Goal: Task Accomplishment & Management: Use online tool/utility

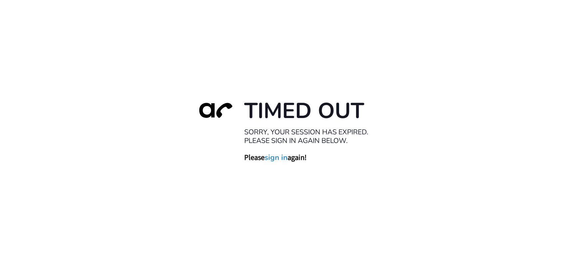
click at [283, 157] on link "sign in" at bounding box center [275, 157] width 23 height 9
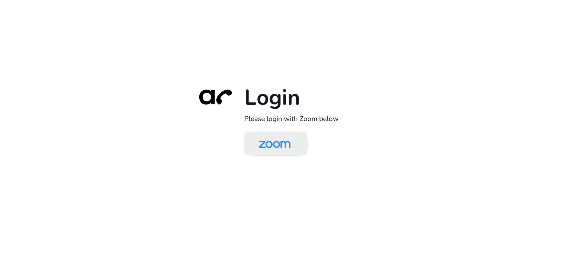
click at [268, 138] on img at bounding box center [274, 144] width 46 height 22
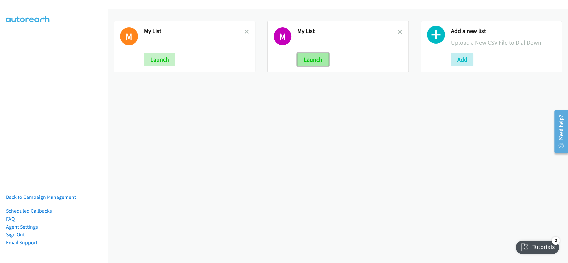
click at [307, 59] on button "Launch" at bounding box center [312, 59] width 31 height 13
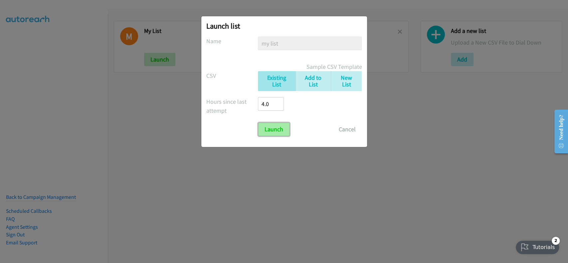
click at [270, 130] on input "Launch" at bounding box center [273, 129] width 31 height 13
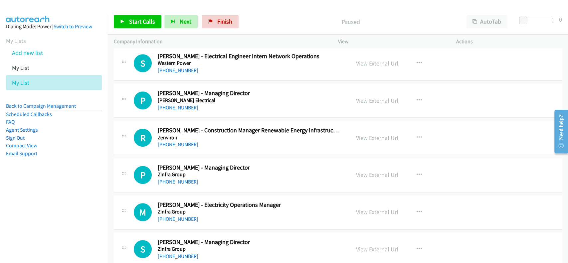
scroll to position [7100, 0]
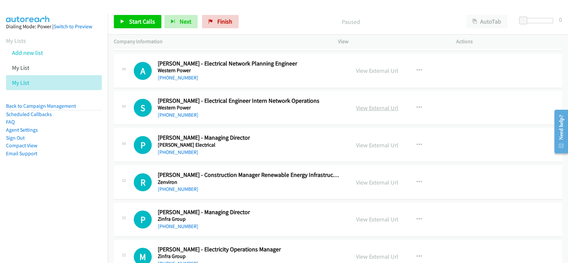
click at [369, 104] on link "View External Url" at bounding box center [377, 108] width 42 height 8
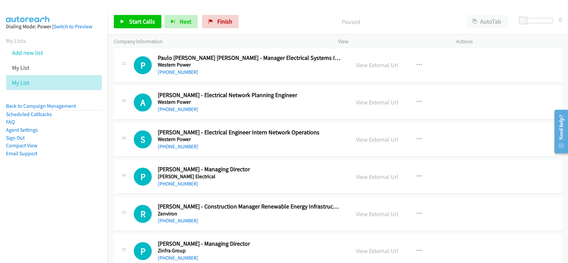
scroll to position [7056, 0]
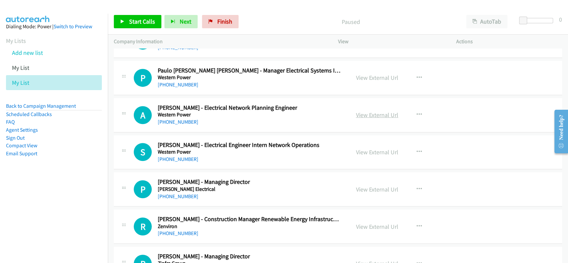
click at [375, 111] on link "View External Url" at bounding box center [377, 115] width 42 height 8
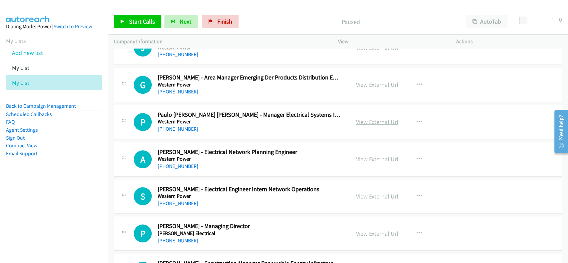
click at [367, 118] on link "View External Url" at bounding box center [377, 122] width 42 height 8
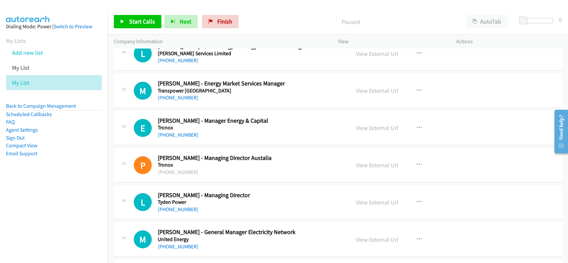
scroll to position [6391, 0]
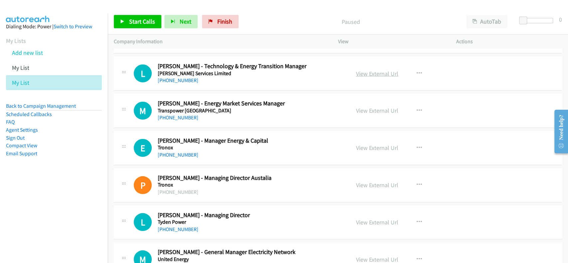
click at [364, 70] on link "View External Url" at bounding box center [377, 74] width 42 height 8
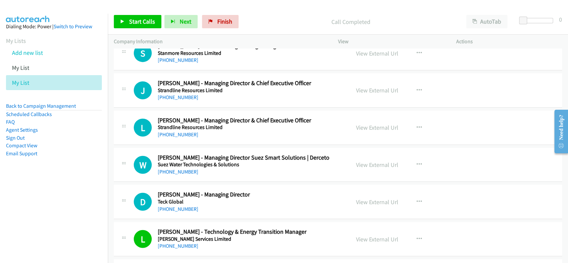
scroll to position [6214, 0]
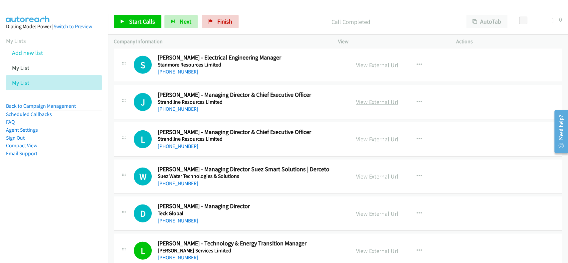
click at [373, 98] on link "View External Url" at bounding box center [377, 102] width 42 height 8
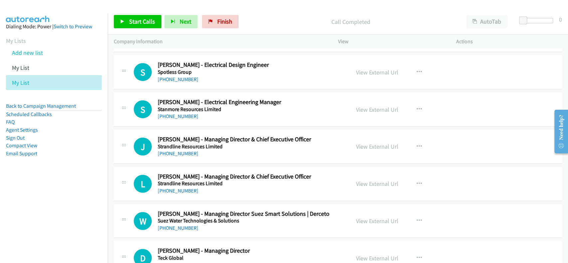
scroll to position [6125, 0]
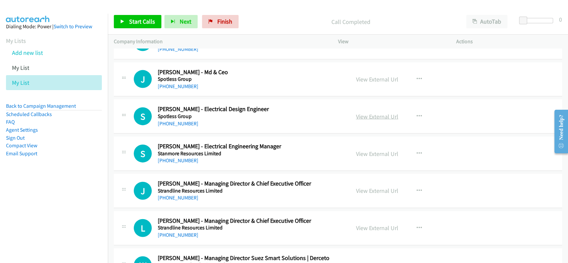
click at [370, 113] on link "View External Url" at bounding box center [377, 117] width 42 height 8
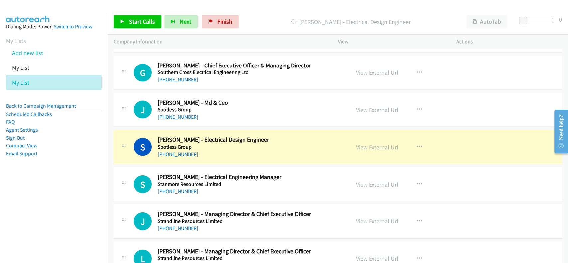
scroll to position [6081, 0]
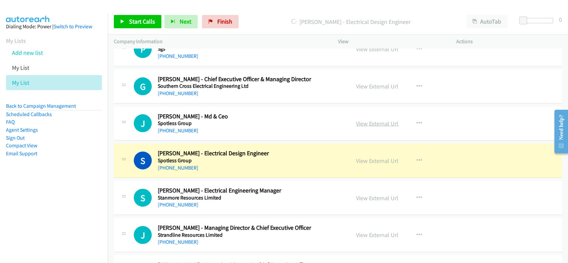
click at [369, 120] on link "View External Url" at bounding box center [377, 124] width 42 height 8
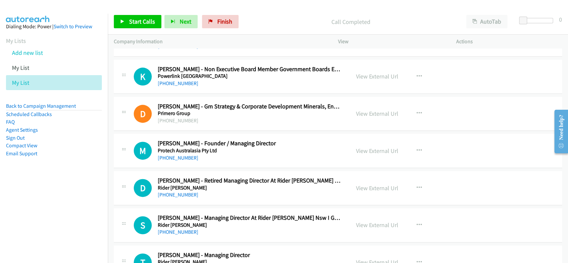
scroll to position [5637, 0]
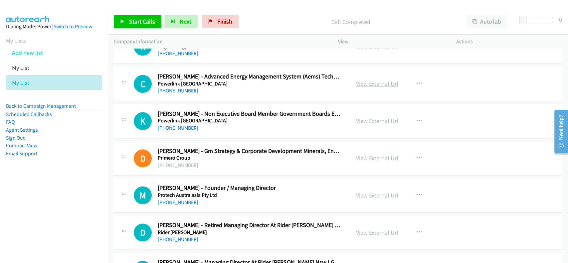
click at [380, 80] on link "View External Url" at bounding box center [377, 84] width 42 height 8
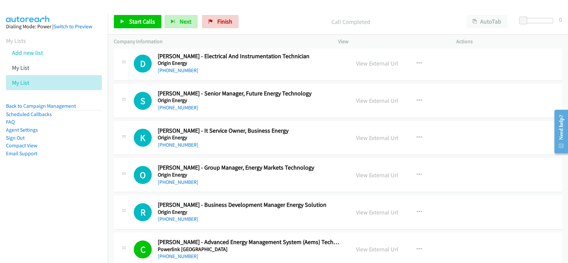
scroll to position [5459, 0]
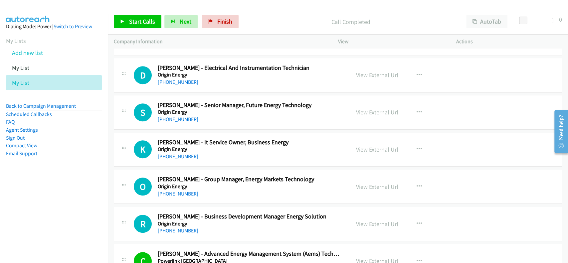
click at [375, 110] on div "View External Url" at bounding box center [377, 112] width 42 height 9
click at [375, 108] on link "View External Url" at bounding box center [377, 112] width 42 height 8
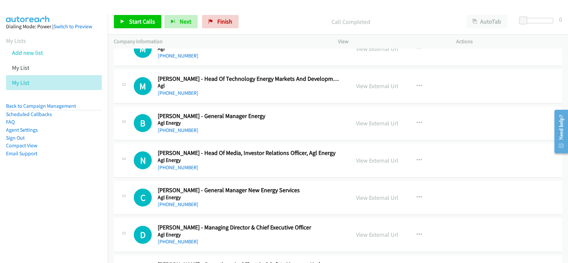
scroll to position [0, 0]
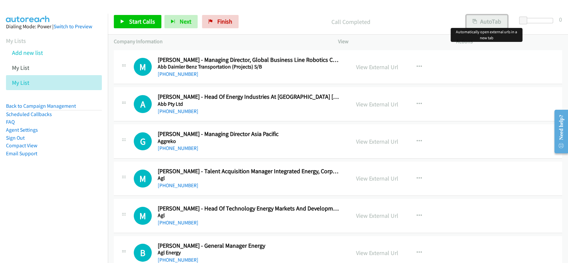
click at [481, 23] on button "AutoTab" at bounding box center [486, 21] width 41 height 13
click at [157, 23] on link "Start Calls" at bounding box center [138, 21] width 48 height 13
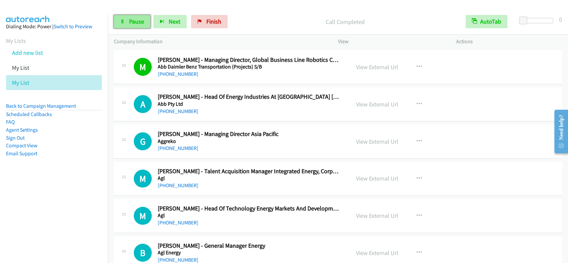
click at [133, 23] on span "Pause" at bounding box center [136, 22] width 15 height 8
click at [133, 23] on span "Start Calls" at bounding box center [142, 22] width 26 height 8
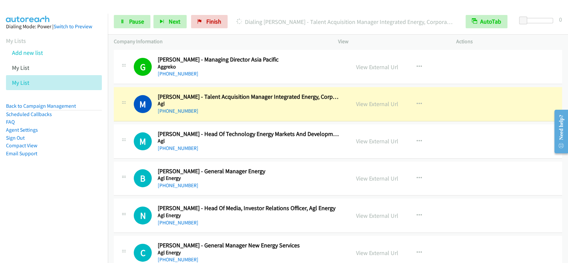
scroll to position [88, 0]
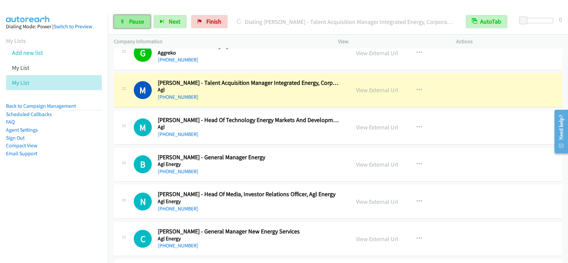
click at [136, 20] on span "Pause" at bounding box center [136, 22] width 15 height 8
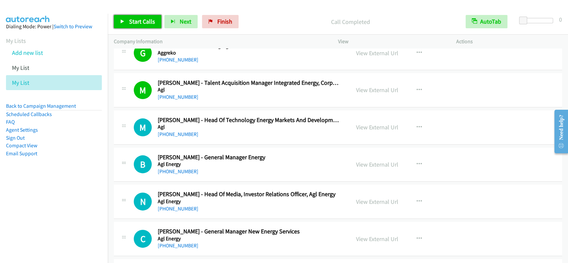
click at [133, 23] on span "Start Calls" at bounding box center [142, 22] width 26 height 8
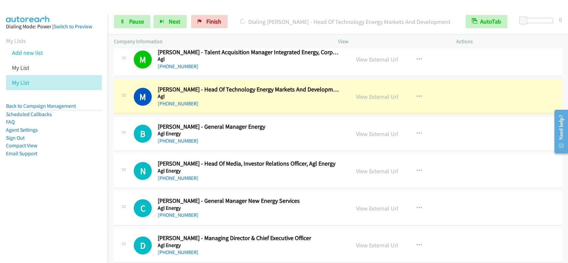
scroll to position [133, 0]
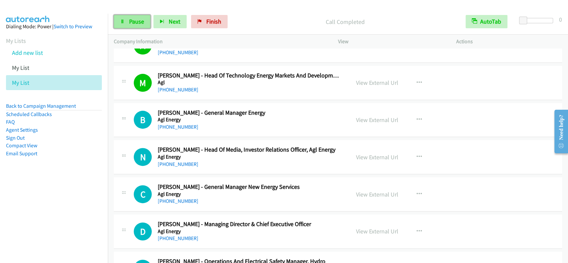
click at [131, 19] on span "Pause" at bounding box center [136, 22] width 15 height 8
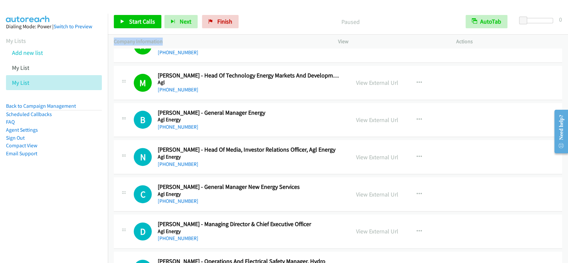
drag, startPoint x: 166, startPoint y: 42, endPoint x: 112, endPoint y: 43, distance: 53.9
click at [112, 43] on div "Company Information" at bounding box center [220, 42] width 224 height 14
drag, startPoint x: 339, startPoint y: 23, endPoint x: 363, endPoint y: 24, distance: 24.3
click at [363, 24] on p "Paused" at bounding box center [350, 21] width 206 height 9
click at [385, 20] on p "Paused" at bounding box center [350, 21] width 206 height 9
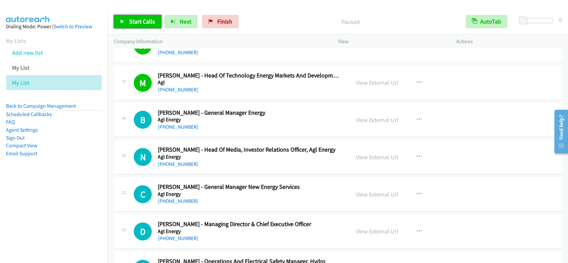
click at [149, 26] on link "Start Calls" at bounding box center [138, 21] width 48 height 13
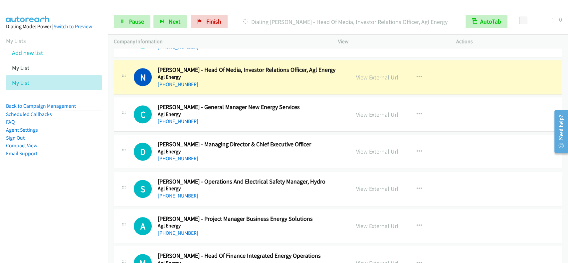
scroll to position [222, 0]
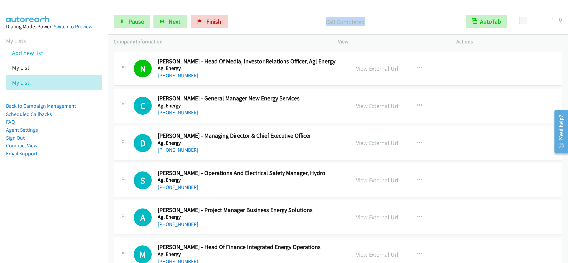
drag, startPoint x: 323, startPoint y: 23, endPoint x: 385, endPoint y: 21, distance: 61.9
click at [385, 21] on p "Call Completed" at bounding box center [345, 21] width 217 height 9
click at [141, 18] on span "Pause" at bounding box center [136, 22] width 15 height 8
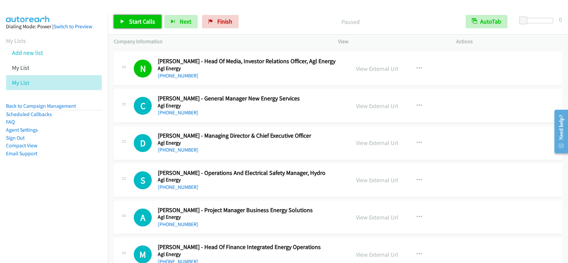
click at [136, 22] on span "Start Calls" at bounding box center [142, 22] width 26 height 8
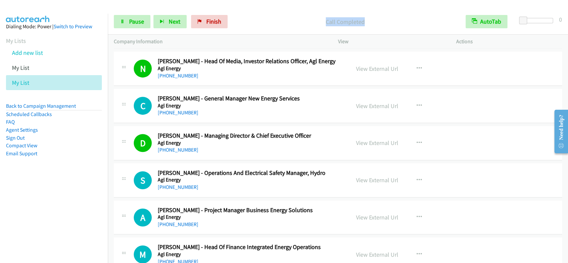
drag, startPoint x: 304, startPoint y: 17, endPoint x: 378, endPoint y: 20, distance: 73.6
click at [378, 20] on p "Call Completed" at bounding box center [345, 21] width 217 height 9
click at [130, 19] on span "Pause" at bounding box center [136, 22] width 15 height 8
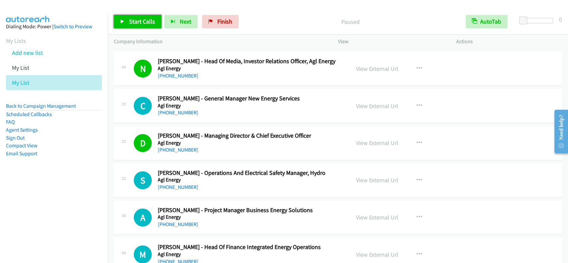
click at [130, 19] on span "Start Calls" at bounding box center [142, 22] width 26 height 8
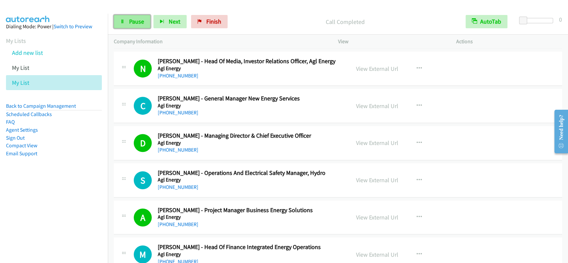
click at [135, 25] on link "Pause" at bounding box center [132, 21] width 37 height 13
click at [136, 24] on span "Start Calls" at bounding box center [142, 22] width 26 height 8
drag, startPoint x: 334, startPoint y: 21, endPoint x: 363, endPoint y: 27, distance: 29.4
click at [363, 27] on div "Started" at bounding box center [345, 21] width 229 height 13
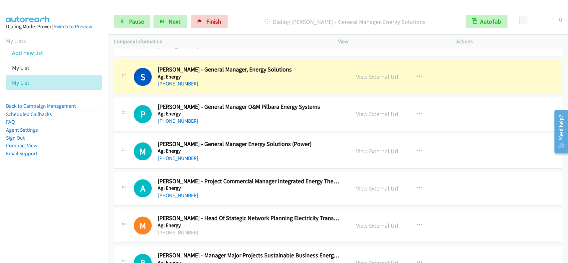
scroll to position [488, 0]
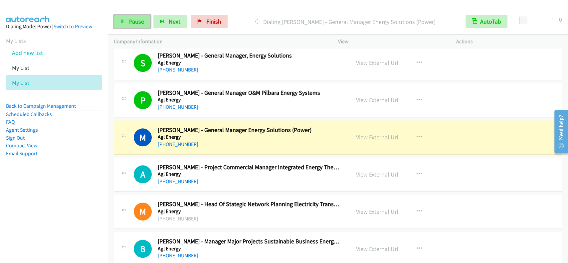
click at [146, 21] on link "Pause" at bounding box center [132, 21] width 37 height 13
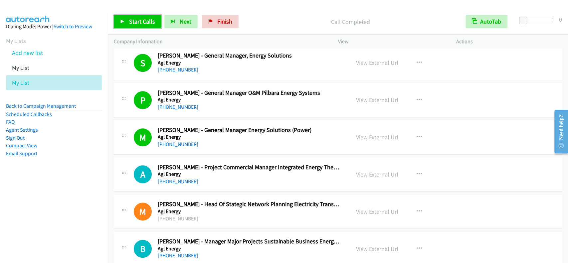
click at [141, 27] on link "Start Calls" at bounding box center [138, 21] width 48 height 13
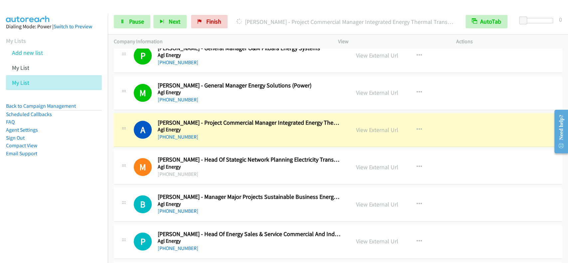
scroll to position [576, 0]
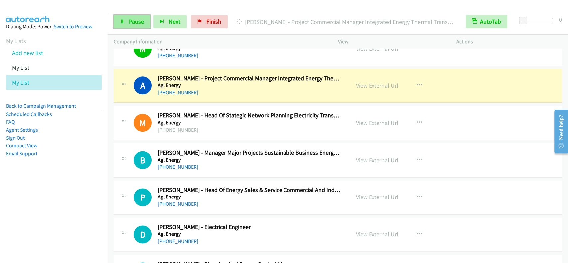
click at [134, 20] on span "Pause" at bounding box center [136, 22] width 15 height 8
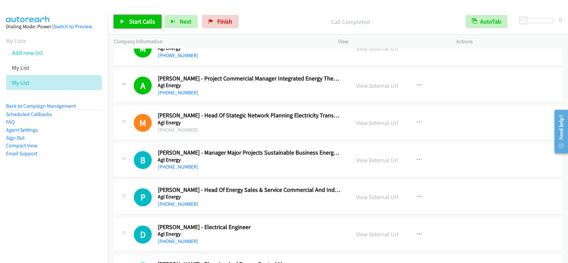
click at [142, 25] on span "Start Calls" at bounding box center [142, 22] width 26 height 8
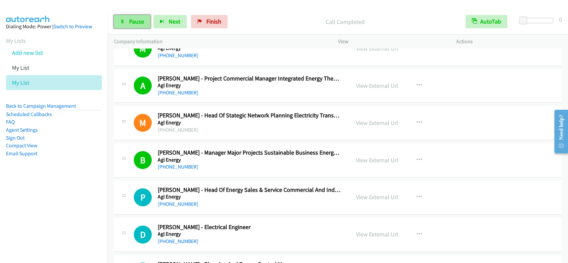
click at [143, 20] on span "Pause" at bounding box center [136, 22] width 15 height 8
click at [152, 21] on span "Start Calls" at bounding box center [142, 22] width 26 height 8
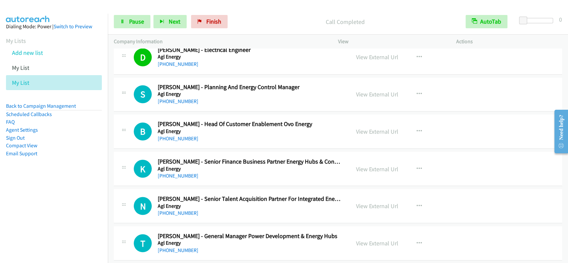
scroll to position [710, 0]
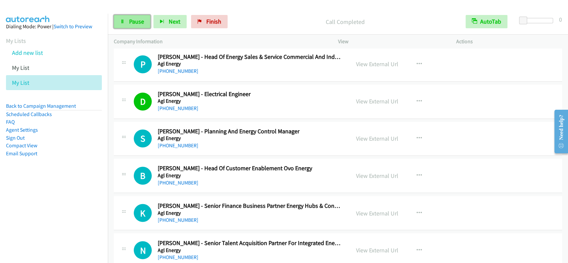
click at [131, 24] on span "Pause" at bounding box center [136, 22] width 15 height 8
click at [131, 24] on span "Start Calls" at bounding box center [142, 22] width 26 height 8
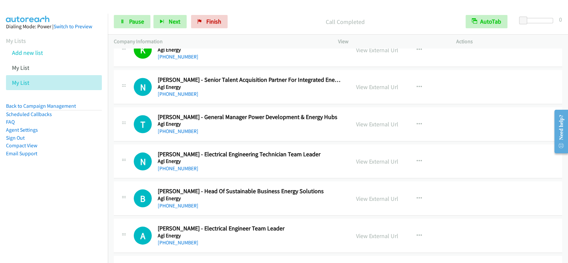
scroll to position [887, 0]
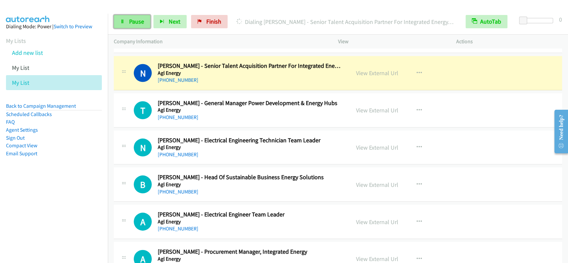
click at [134, 24] on span "Pause" at bounding box center [136, 22] width 15 height 8
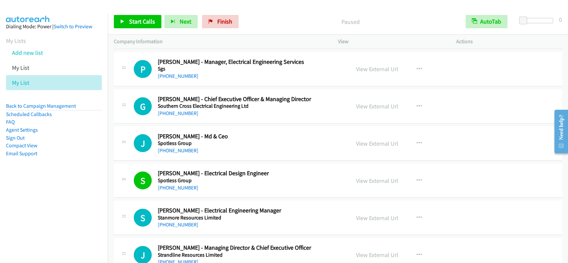
scroll to position [7189, 0]
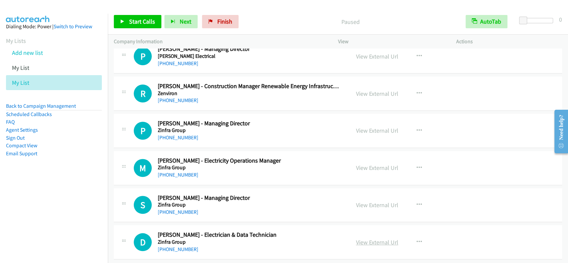
click at [366, 239] on link "View External Url" at bounding box center [377, 243] width 42 height 8
click at [181, 246] on link "[PHONE_NUMBER]" at bounding box center [178, 249] width 41 height 6
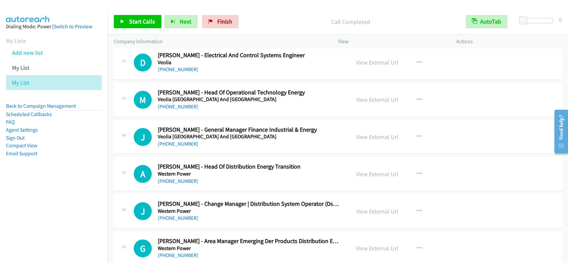
scroll to position [6834, 0]
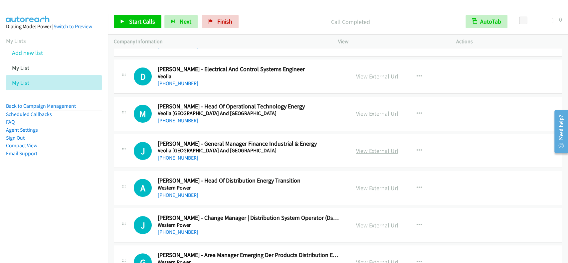
click at [359, 147] on link "View External Url" at bounding box center [377, 151] width 42 height 8
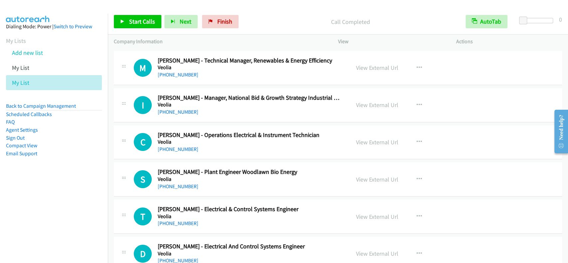
scroll to position [6613, 0]
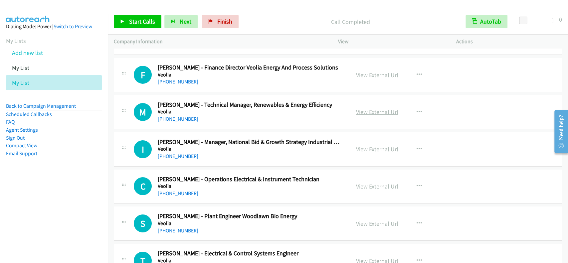
click at [362, 108] on link "View External Url" at bounding box center [377, 112] width 42 height 8
click at [178, 116] on link "[PHONE_NUMBER]" at bounding box center [178, 119] width 41 height 6
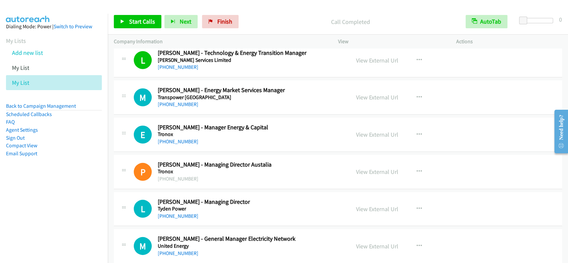
scroll to position [6391, 0]
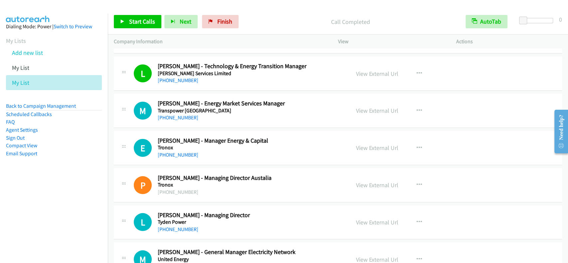
click at [367, 108] on div "View External Url View External Url Schedule/Manage Callback Start Calls Here R…" at bounding box center [412, 111] width 124 height 22
click at [376, 107] on link "View External Url" at bounding box center [377, 111] width 42 height 8
click at [178, 114] on link "[PHONE_NUMBER]" at bounding box center [178, 117] width 41 height 6
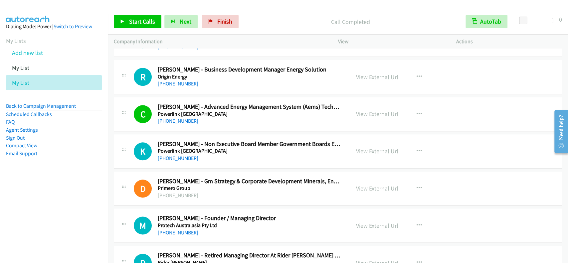
scroll to position [5593, 0]
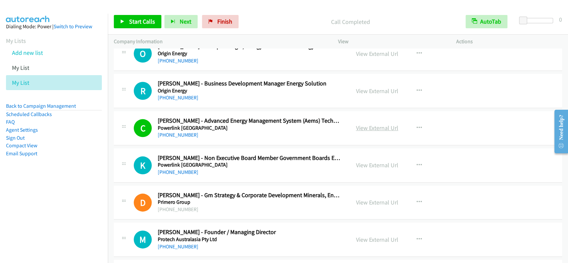
click at [360, 124] on link "View External Url" at bounding box center [377, 128] width 42 height 8
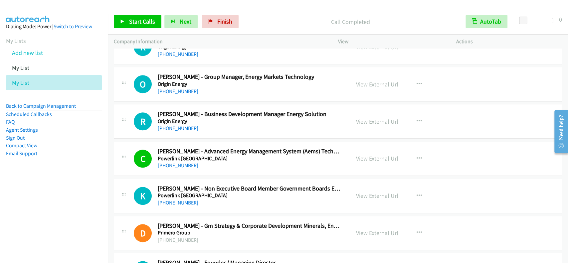
scroll to position [5548, 0]
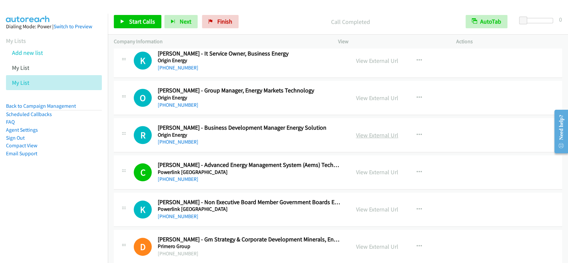
click at [359, 131] on link "View External Url" at bounding box center [377, 135] width 42 height 8
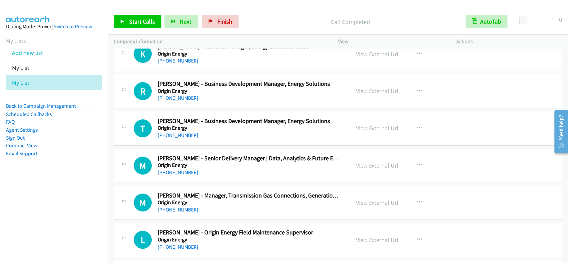
scroll to position [5238, 0]
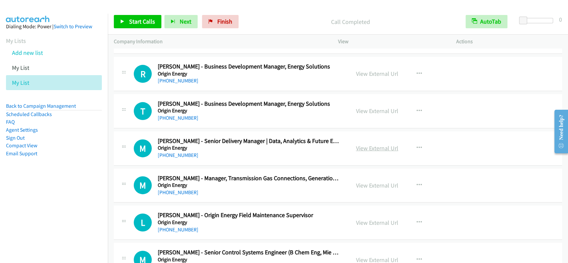
click at [365, 144] on link "View External Url" at bounding box center [377, 148] width 42 height 8
click at [180, 152] on link "[PHONE_NUMBER]" at bounding box center [178, 155] width 41 height 6
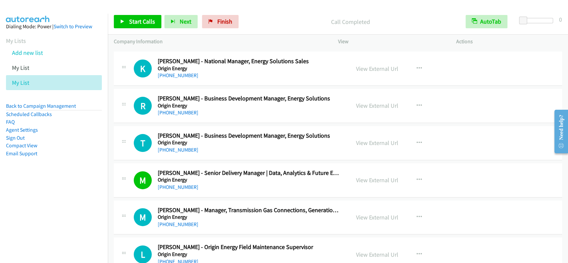
scroll to position [5193, 0]
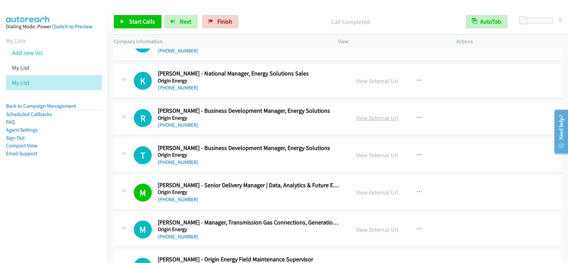
click at [375, 114] on link "View External Url" at bounding box center [377, 118] width 42 height 8
click at [171, 122] on link "[PHONE_NUMBER]" at bounding box center [178, 125] width 41 height 6
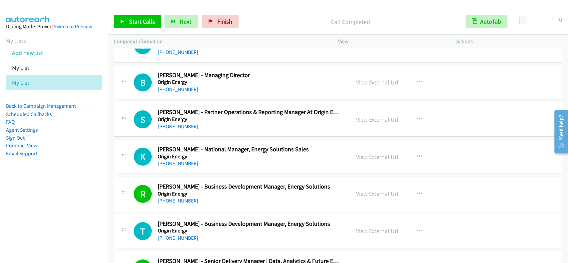
scroll to position [5105, 0]
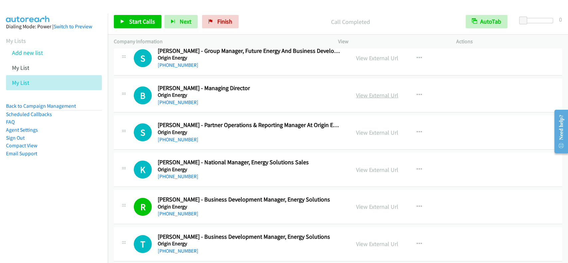
click at [374, 91] on link "View External Url" at bounding box center [377, 95] width 42 height 8
click at [169, 99] on link "[PHONE_NUMBER]" at bounding box center [178, 102] width 41 height 6
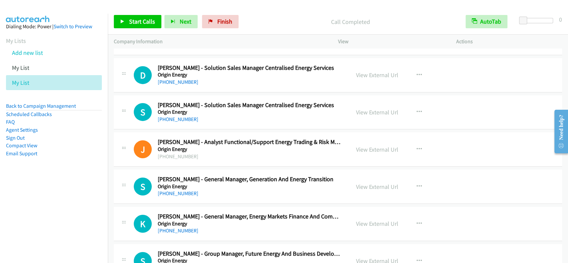
scroll to position [4883, 0]
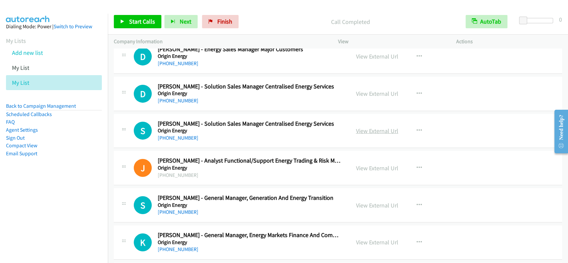
click at [366, 127] on link "View External Url" at bounding box center [377, 131] width 42 height 8
click at [171, 135] on link "[PHONE_NUMBER]" at bounding box center [178, 138] width 41 height 6
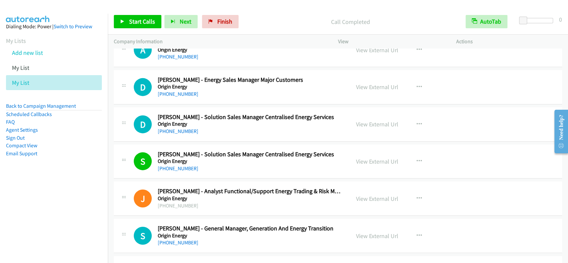
scroll to position [4838, 0]
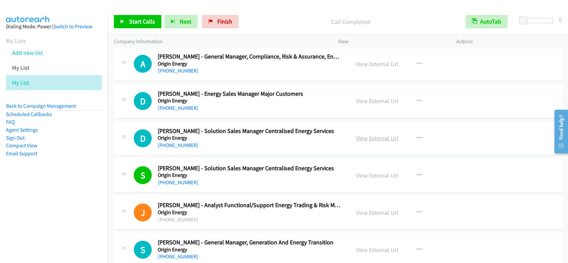
click at [356, 134] on link "View External Url" at bounding box center [377, 138] width 42 height 8
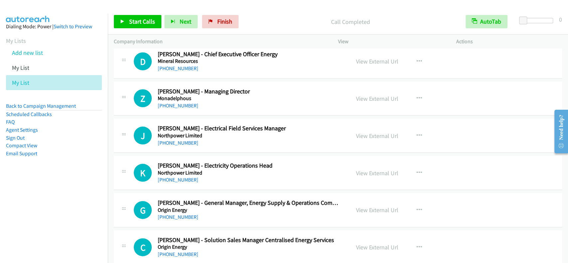
scroll to position [4306, 0]
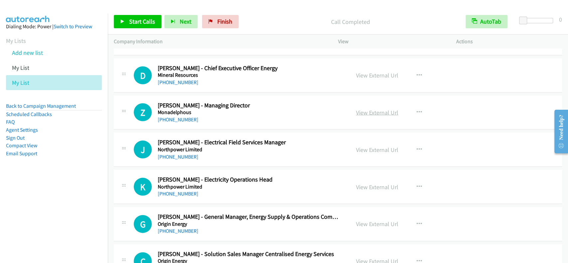
click at [368, 109] on link "View External Url" at bounding box center [377, 113] width 42 height 8
click at [181, 116] on link "[PHONE_NUMBER]" at bounding box center [178, 119] width 41 height 6
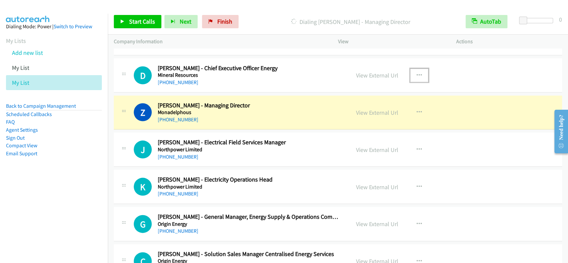
click at [410, 69] on button "button" at bounding box center [419, 75] width 18 height 13
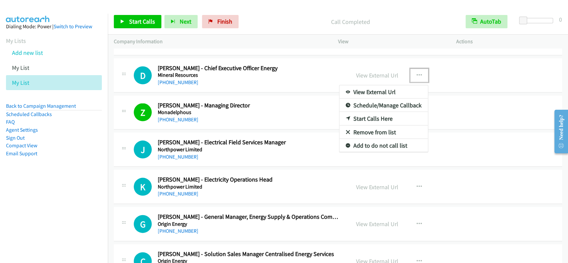
click at [476, 82] on div at bounding box center [284, 131] width 568 height 263
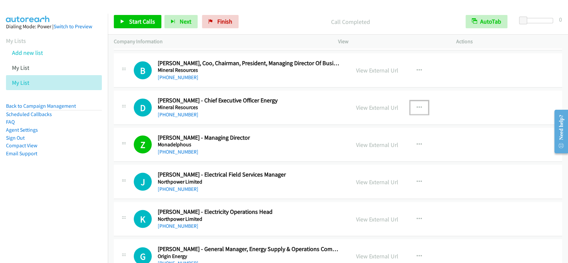
scroll to position [4218, 0]
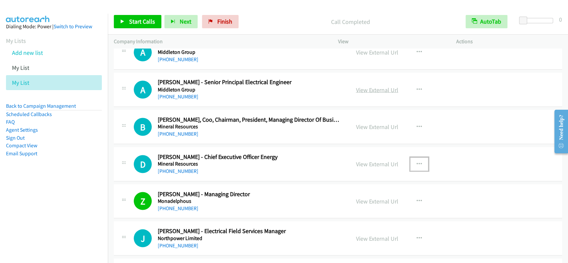
click at [357, 86] on link "View External Url" at bounding box center [377, 90] width 42 height 8
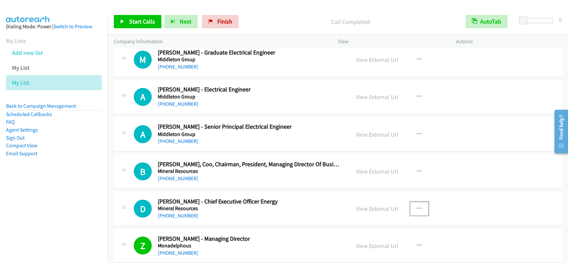
scroll to position [4129, 0]
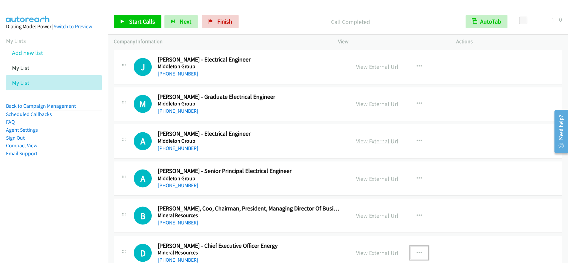
click at [357, 137] on link "View External Url" at bounding box center [377, 141] width 42 height 8
click at [179, 145] on link "[PHONE_NUMBER]" at bounding box center [178, 148] width 41 height 6
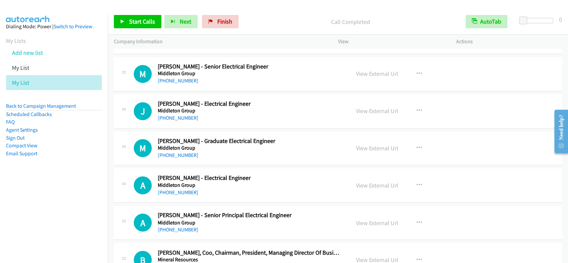
scroll to position [4040, 0]
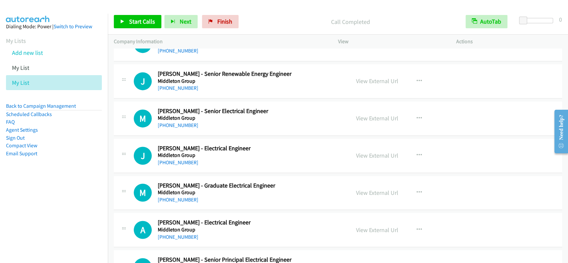
click at [355, 108] on div "View External Url View External Url Schedule/Manage Callback Start Calls Here R…" at bounding box center [412, 118] width 124 height 22
click at [364, 114] on link "View External Url" at bounding box center [377, 118] width 42 height 8
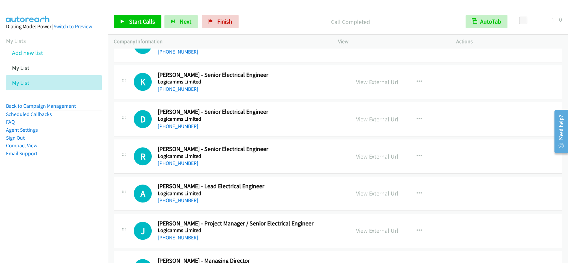
scroll to position [3730, 0]
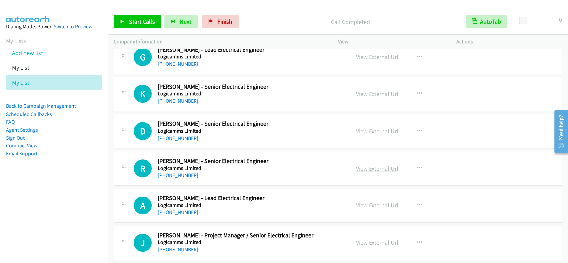
click at [360, 165] on link "View External Url" at bounding box center [377, 169] width 42 height 8
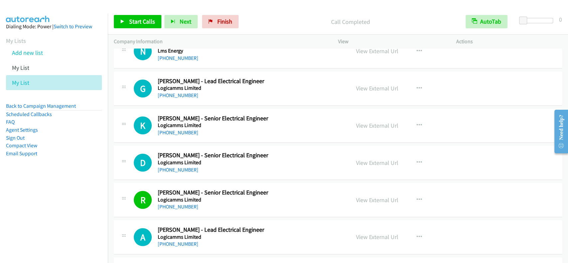
scroll to position [3685, 0]
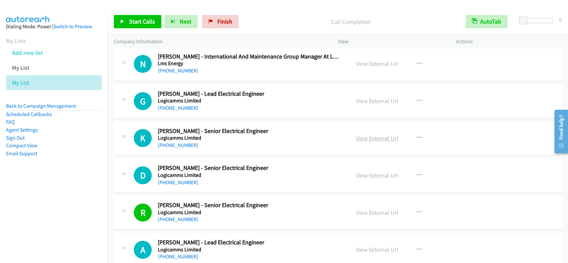
click at [358, 134] on link "View External Url" at bounding box center [377, 138] width 42 height 8
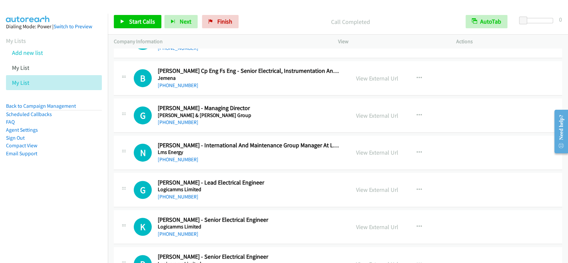
scroll to position [3552, 0]
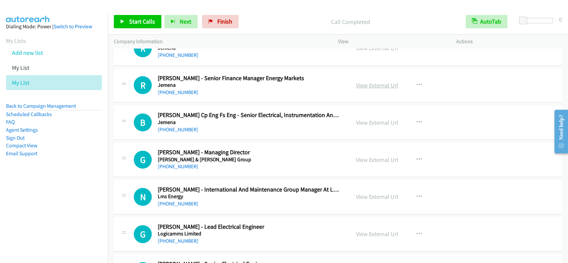
click at [363, 83] on link "View External Url" at bounding box center [377, 85] width 42 height 8
click at [170, 89] on link "[PHONE_NUMBER]" at bounding box center [178, 92] width 41 height 6
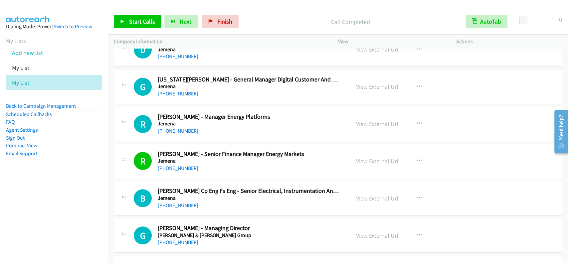
scroll to position [3464, 0]
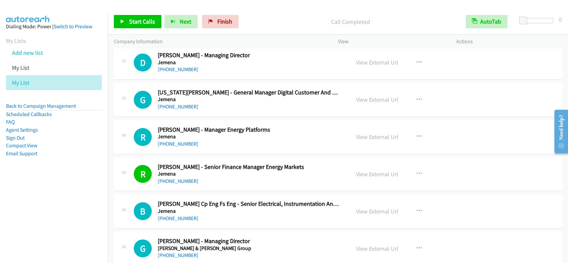
click at [365, 127] on div "View External Url View External Url Schedule/Manage Callback Start Calls Here R…" at bounding box center [412, 137] width 124 height 22
click at [367, 133] on link "View External Url" at bounding box center [377, 137] width 42 height 8
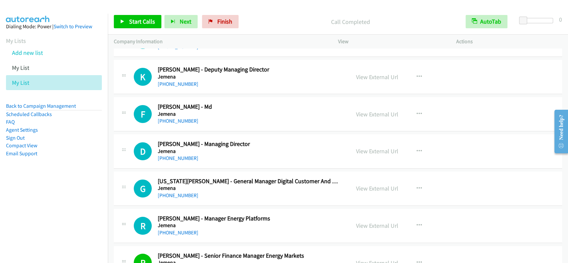
scroll to position [3330, 0]
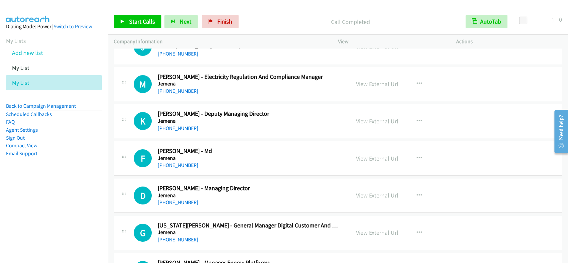
click at [374, 119] on link "View External Url" at bounding box center [377, 121] width 42 height 8
click at [184, 125] on link "[PHONE_NUMBER]" at bounding box center [178, 128] width 41 height 6
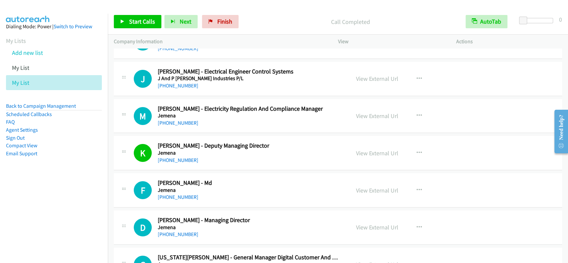
scroll to position [3286, 0]
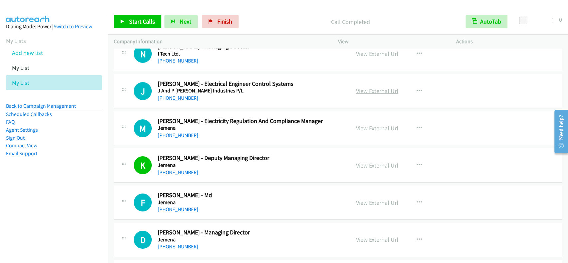
click at [370, 87] on link "View External Url" at bounding box center [377, 91] width 42 height 8
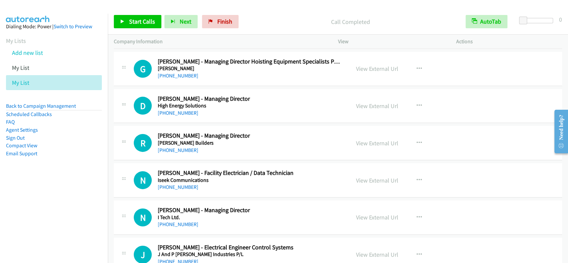
scroll to position [3109, 0]
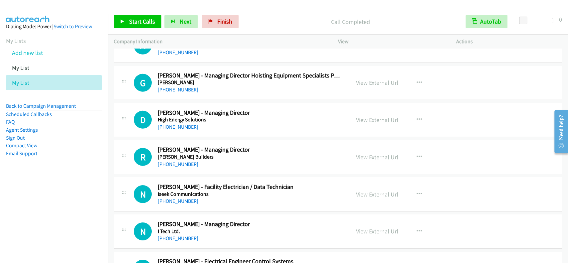
click at [363, 123] on div "View External Url View External Url Schedule/Manage Callback Start Calls Here R…" at bounding box center [412, 120] width 124 height 22
click at [364, 117] on link "View External Url" at bounding box center [377, 120] width 42 height 8
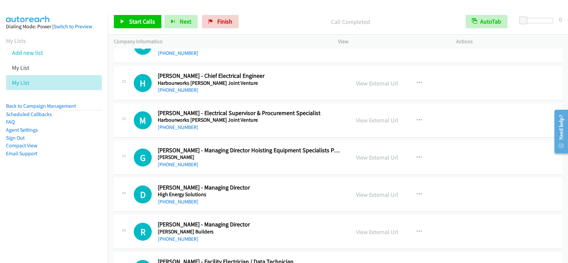
scroll to position [3020, 0]
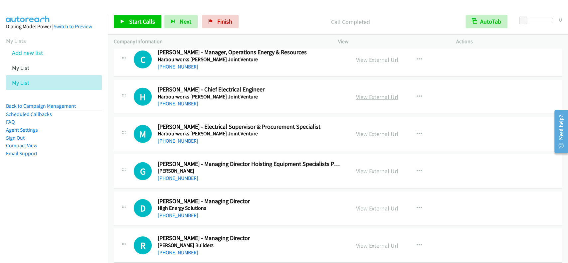
click at [371, 93] on link "View External Url" at bounding box center [377, 97] width 42 height 8
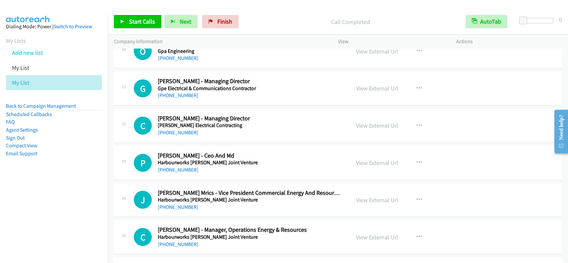
scroll to position [2798, 0]
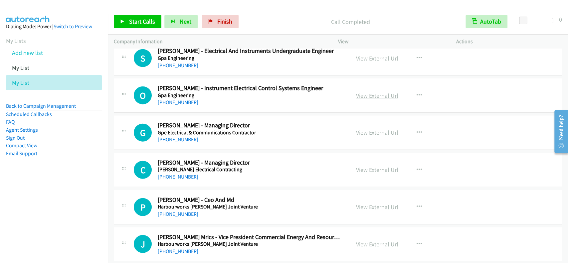
click at [373, 92] on link "View External Url" at bounding box center [377, 96] width 42 height 8
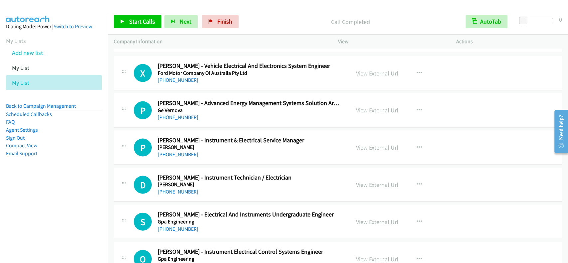
scroll to position [2621, 0]
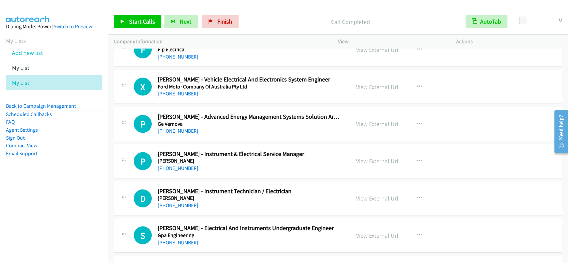
click at [374, 88] on div "View External Url View External Url Schedule/Manage Callback Start Calls Here R…" at bounding box center [412, 87] width 124 height 22
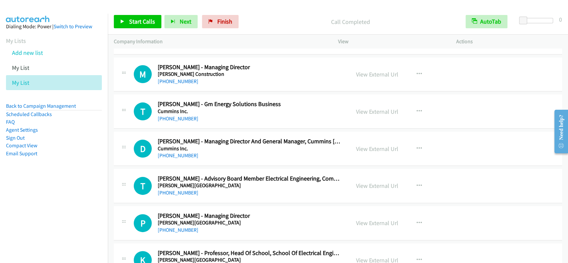
scroll to position [1734, 0]
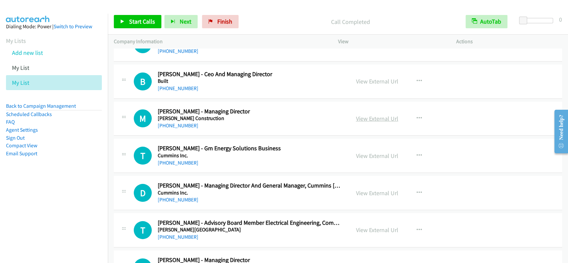
click at [364, 116] on link "View External Url" at bounding box center [377, 119] width 42 height 8
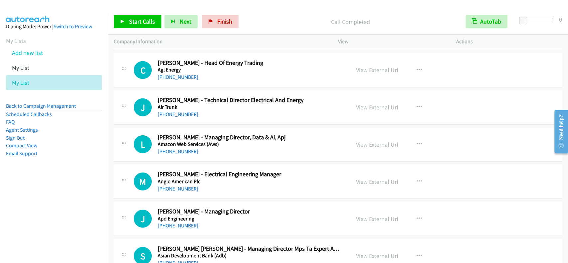
scroll to position [1068, 0]
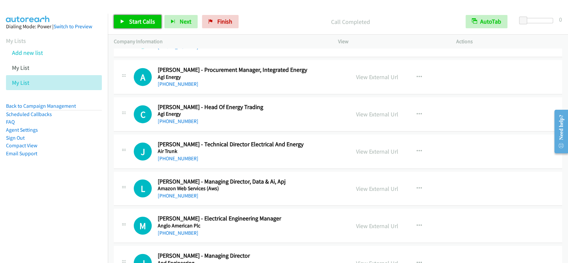
click at [149, 19] on span "Start Calls" at bounding box center [142, 22] width 26 height 8
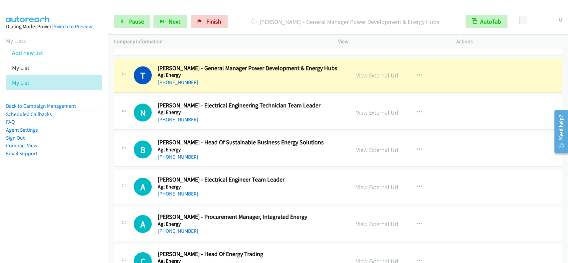
scroll to position [935, 0]
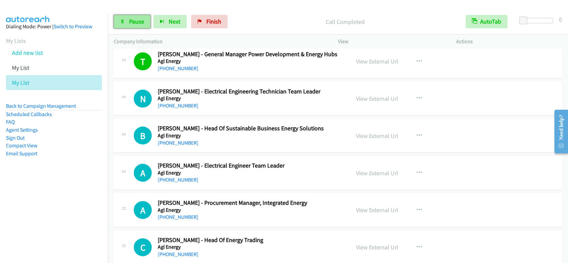
click at [118, 18] on link "Pause" at bounding box center [132, 21] width 37 height 13
click at [128, 20] on link "Start Calls" at bounding box center [138, 21] width 48 height 13
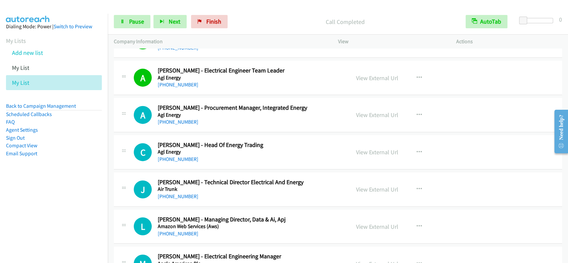
scroll to position [1042, 0]
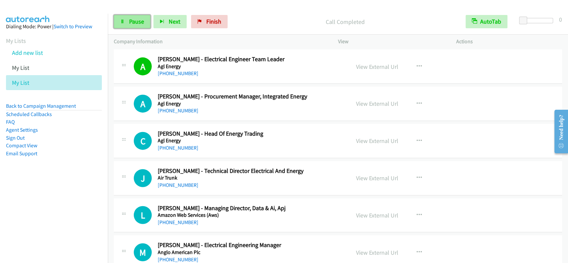
click at [125, 18] on link "Pause" at bounding box center [132, 21] width 37 height 13
click at [125, 18] on link "Start Calls" at bounding box center [138, 21] width 48 height 13
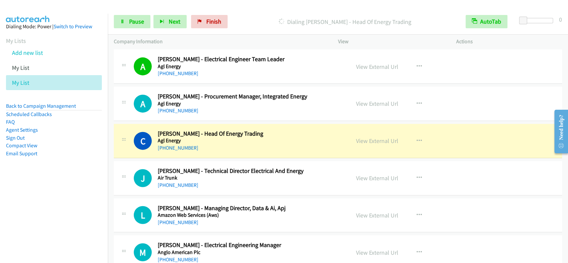
scroll to position [1086, 0]
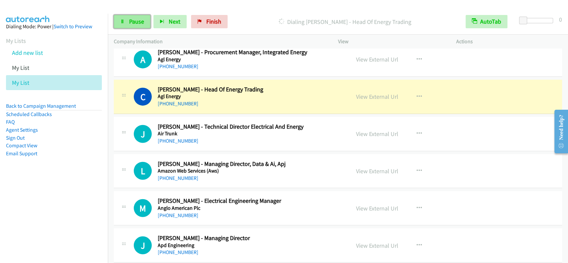
click at [137, 21] on span "Pause" at bounding box center [136, 22] width 15 height 8
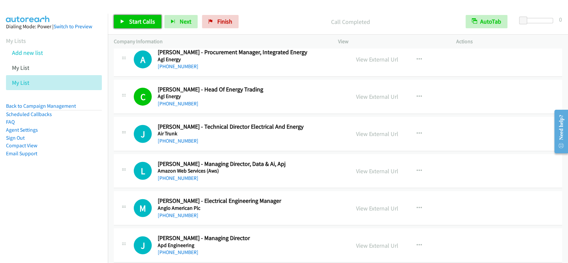
click at [131, 21] on span "Start Calls" at bounding box center [142, 22] width 26 height 8
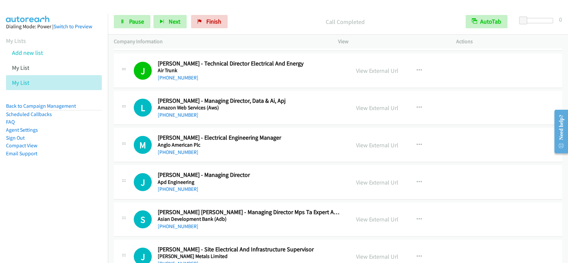
scroll to position [1131, 0]
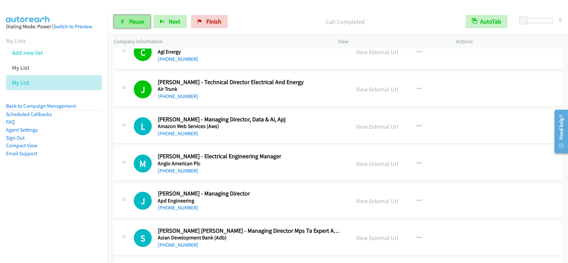
click at [135, 25] on span "Pause" at bounding box center [136, 22] width 15 height 8
click at [135, 24] on span "Start Calls" at bounding box center [142, 22] width 26 height 8
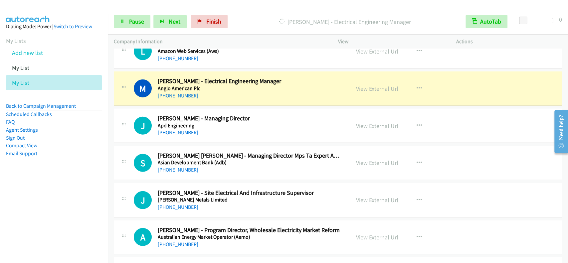
scroll to position [1219, 0]
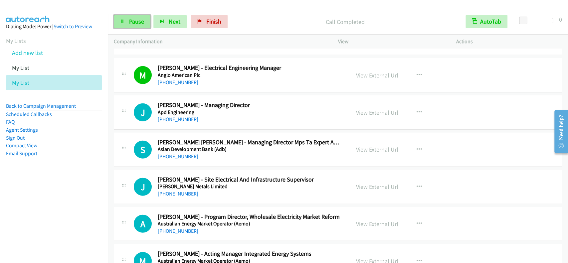
click at [136, 26] on link "Pause" at bounding box center [132, 21] width 37 height 13
click at [137, 24] on span "Start Calls" at bounding box center [142, 22] width 26 height 8
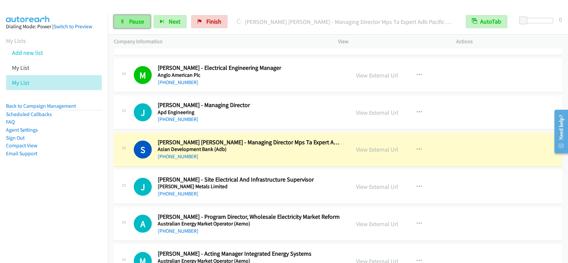
click at [143, 24] on span "Pause" at bounding box center [136, 22] width 15 height 8
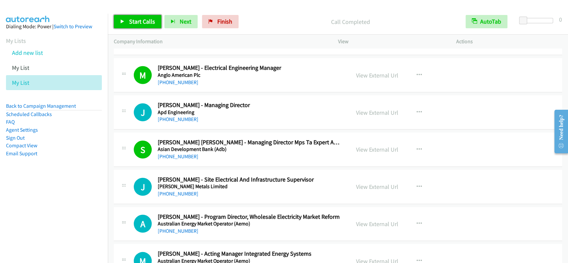
click at [145, 23] on span "Start Calls" at bounding box center [142, 22] width 26 height 8
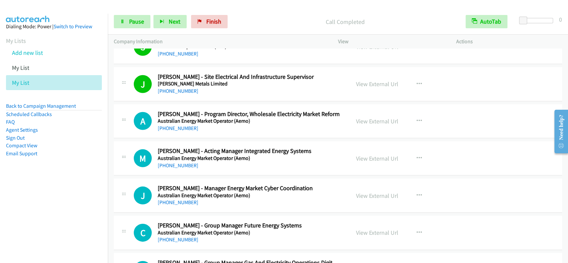
scroll to position [1308, 0]
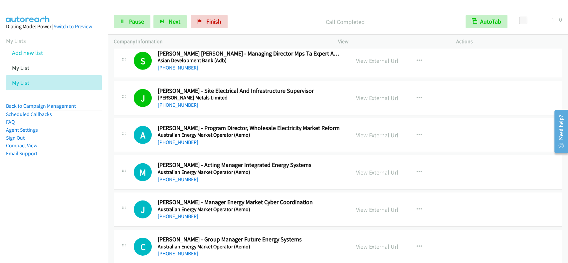
click at [128, 14] on div "Start Calls Pause Next Finish Call Completed AutoTab AutoTab 0" at bounding box center [338, 22] width 460 height 26
click at [128, 16] on link "Pause" at bounding box center [132, 21] width 37 height 13
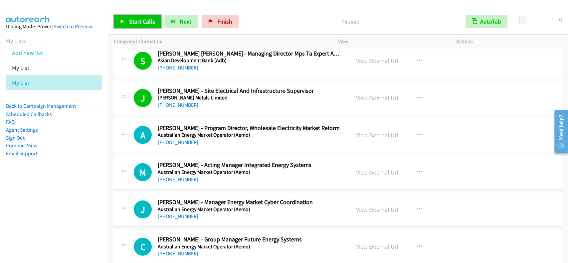
click at [128, 16] on link "Start Calls" at bounding box center [138, 21] width 48 height 13
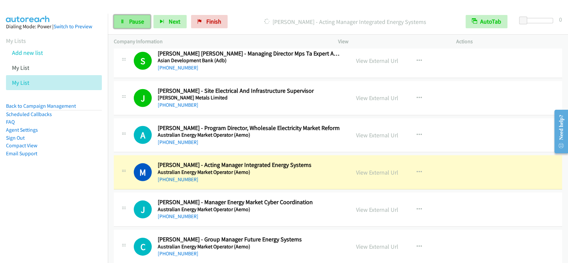
click at [138, 17] on link "Pause" at bounding box center [132, 21] width 37 height 13
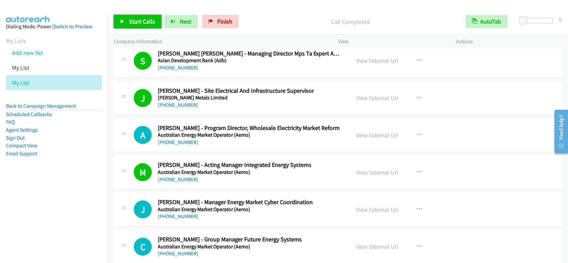
click at [133, 24] on span "Start Calls" at bounding box center [142, 22] width 26 height 8
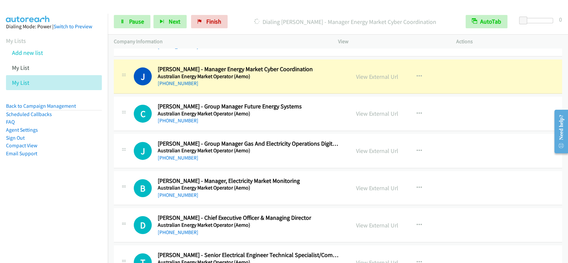
scroll to position [1397, 0]
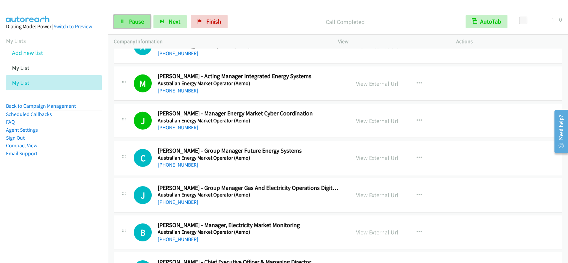
click at [139, 21] on span "Pause" at bounding box center [136, 22] width 15 height 8
click at [139, 21] on span "Start Calls" at bounding box center [142, 22] width 26 height 8
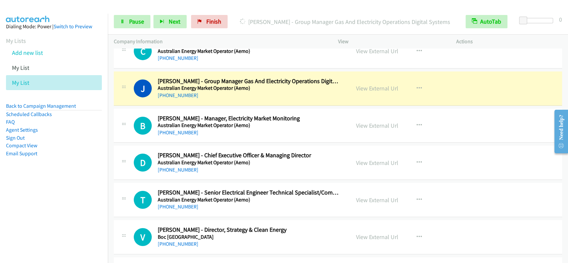
scroll to position [1530, 0]
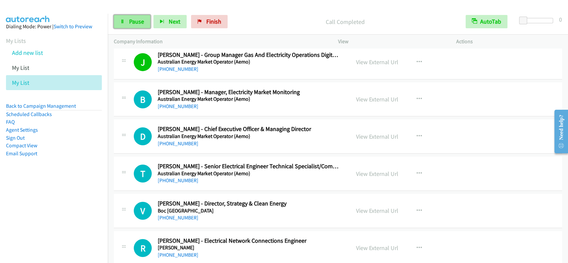
click at [138, 25] on span "Pause" at bounding box center [136, 22] width 15 height 8
click at [140, 26] on link "Start Calls" at bounding box center [138, 21] width 48 height 13
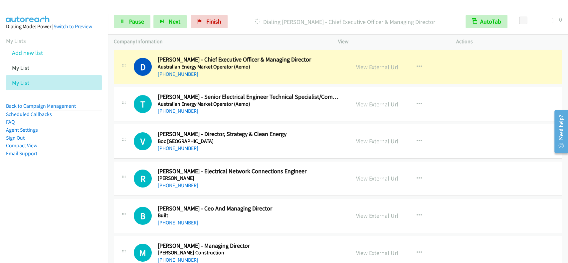
scroll to position [1592, 0]
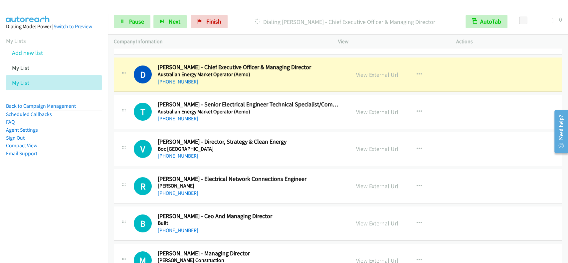
click at [144, 49] on div "B Callback Scheduled [PERSON_NAME] - Manager, Electricity Market Monitoring Aus…" at bounding box center [338, 38] width 448 height 34
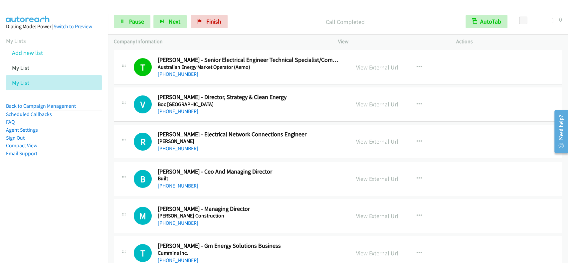
scroll to position [1681, 0]
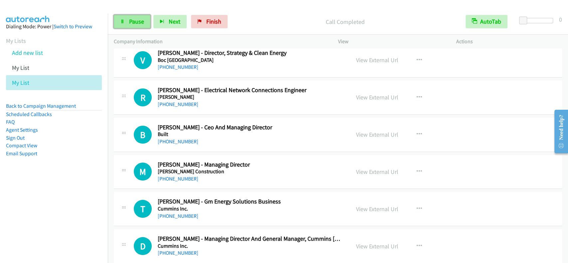
click at [130, 20] on span "Pause" at bounding box center [136, 22] width 15 height 8
click at [130, 20] on span "Start Calls" at bounding box center [142, 22] width 26 height 8
click at [143, 21] on span "Pause" at bounding box center [136, 22] width 15 height 8
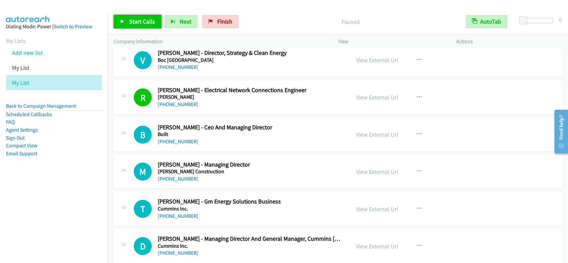
click at [143, 21] on span "Start Calls" at bounding box center [142, 22] width 26 height 8
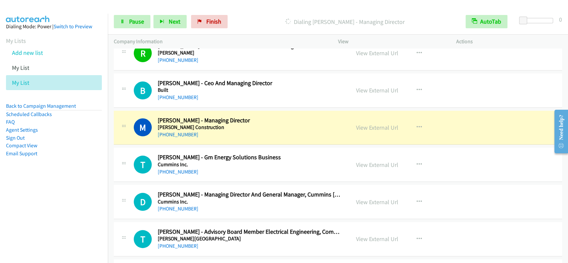
scroll to position [1769, 0]
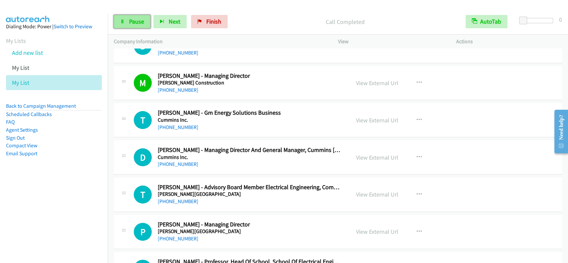
click at [129, 24] on span "Pause" at bounding box center [136, 22] width 15 height 8
click at [129, 24] on span "Start Calls" at bounding box center [142, 22] width 26 height 8
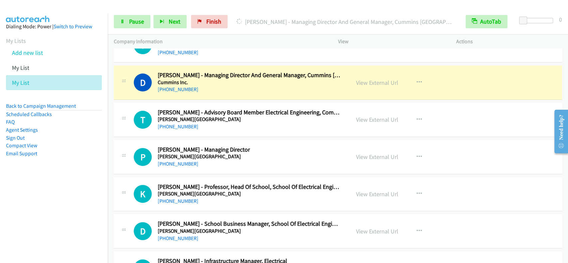
scroll to position [1858, 0]
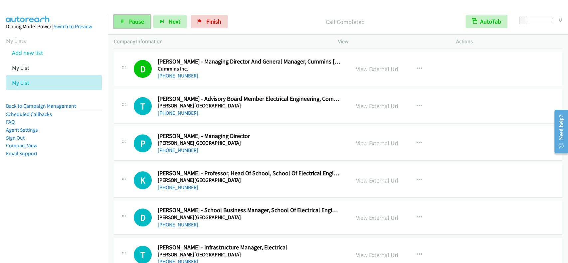
click at [128, 18] on link "Pause" at bounding box center [132, 21] width 37 height 13
click at [128, 18] on link "Start Calls" at bounding box center [138, 21] width 48 height 13
click at [138, 23] on span "Pause" at bounding box center [136, 22] width 15 height 8
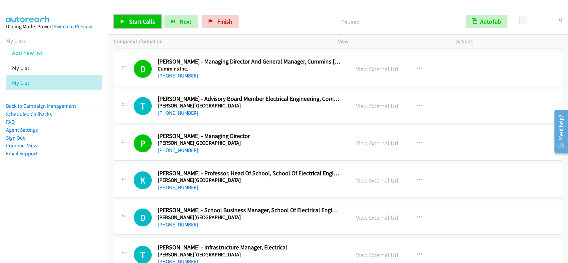
click at [140, 22] on span "Start Calls" at bounding box center [142, 22] width 26 height 8
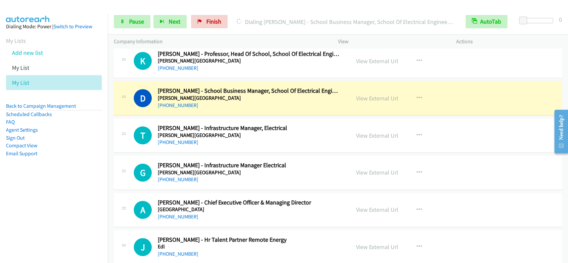
scroll to position [1991, 0]
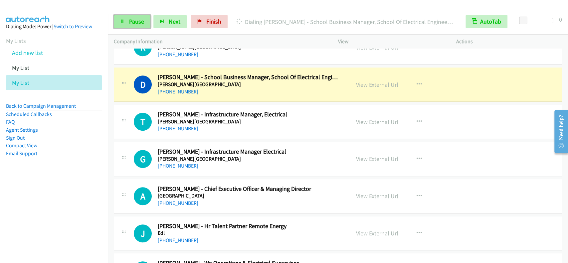
click at [141, 18] on span "Pause" at bounding box center [136, 22] width 15 height 8
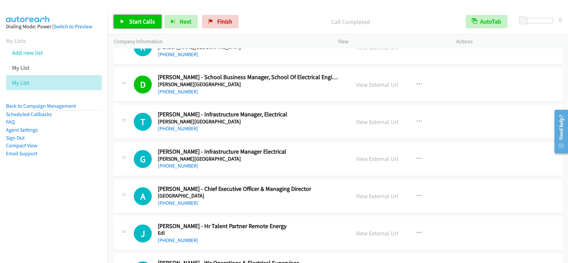
click at [150, 20] on span "Start Calls" at bounding box center [142, 22] width 26 height 8
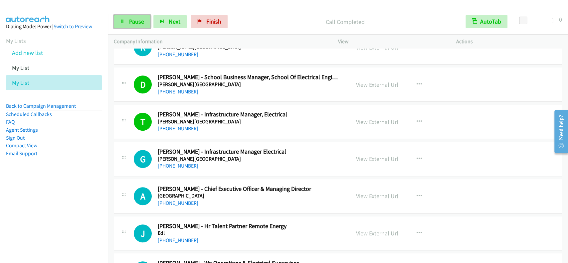
click at [138, 20] on span "Pause" at bounding box center [136, 22] width 15 height 8
click at [138, 20] on span "Start Calls" at bounding box center [142, 22] width 26 height 8
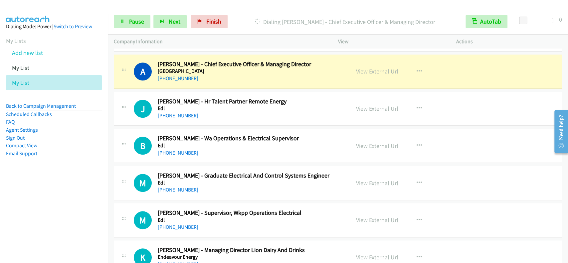
scroll to position [2124, 0]
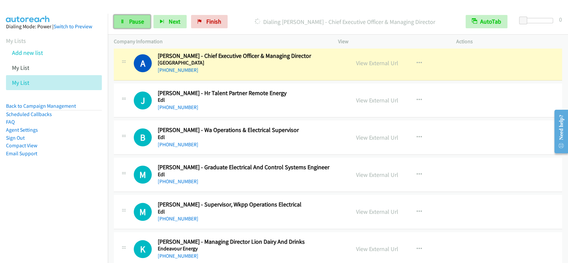
click at [128, 22] on link "Pause" at bounding box center [132, 21] width 37 height 13
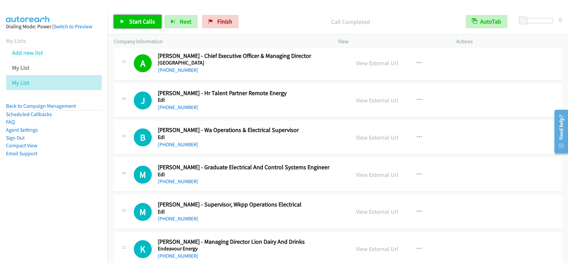
click at [132, 22] on span "Start Calls" at bounding box center [142, 22] width 26 height 8
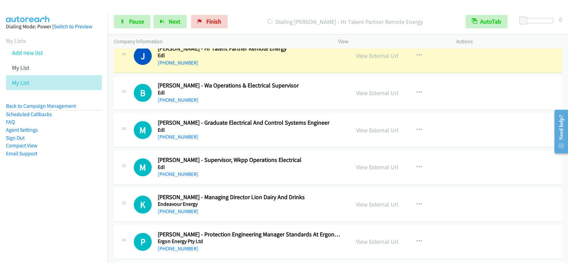
scroll to position [2151, 0]
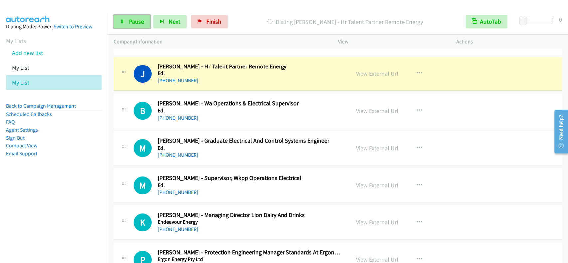
click at [131, 22] on span "Pause" at bounding box center [136, 22] width 15 height 8
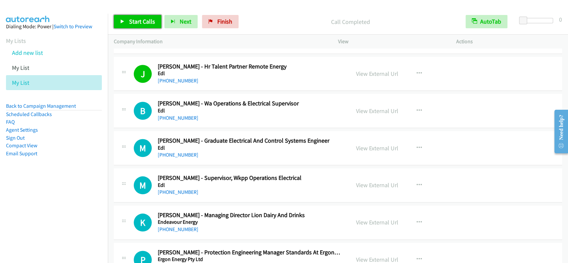
click at [135, 20] on span "Start Calls" at bounding box center [142, 22] width 26 height 8
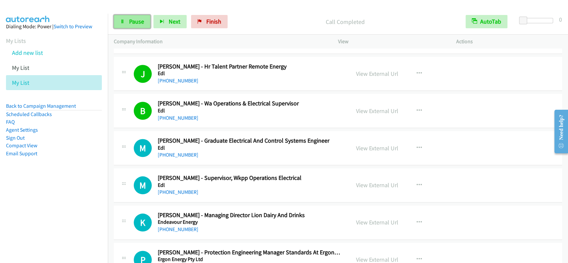
click at [132, 18] on span "Pause" at bounding box center [136, 22] width 15 height 8
click at [140, 24] on span "Start Calls" at bounding box center [142, 22] width 26 height 8
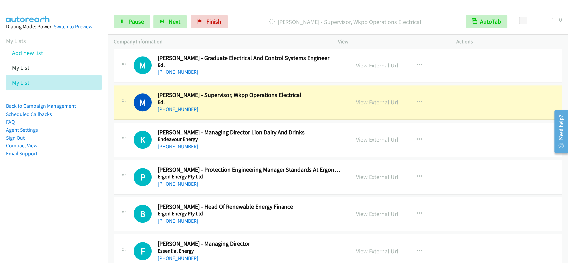
scroll to position [2239, 0]
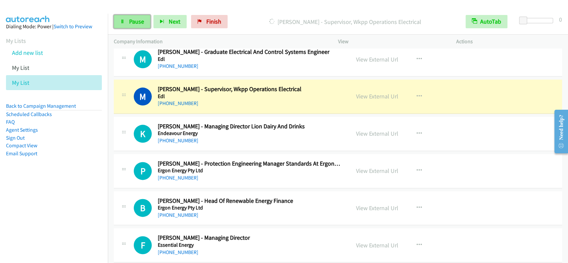
click at [137, 21] on span "Pause" at bounding box center [136, 22] width 15 height 8
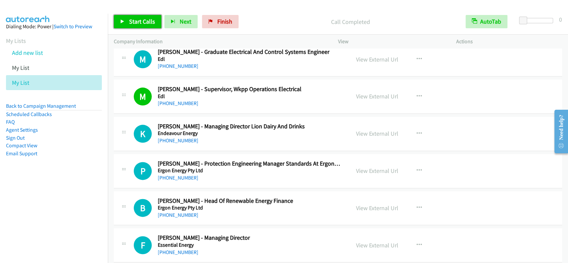
click at [152, 21] on span "Start Calls" at bounding box center [142, 22] width 26 height 8
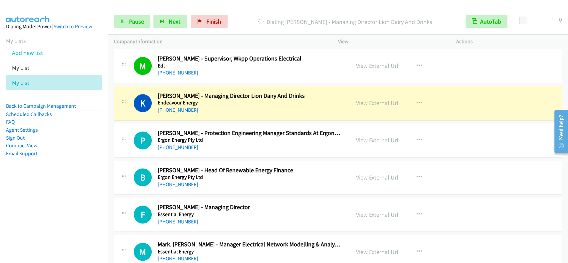
scroll to position [2284, 0]
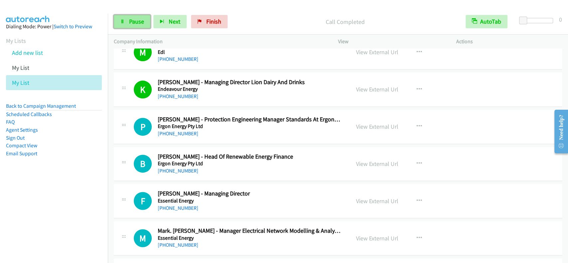
click at [133, 22] on span "Pause" at bounding box center [136, 22] width 15 height 8
click at [133, 21] on span "Start Calls" at bounding box center [142, 22] width 26 height 8
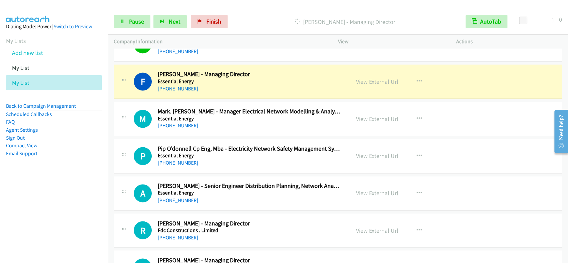
scroll to position [2417, 0]
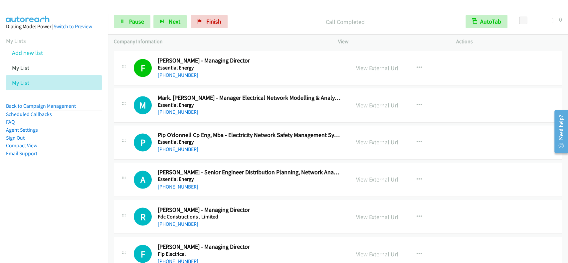
click at [135, 33] on div "Start Calls Pause Next Finish Call Completed AutoTab AutoTab 0" at bounding box center [338, 22] width 460 height 26
click at [136, 25] on link "Pause" at bounding box center [132, 21] width 37 height 13
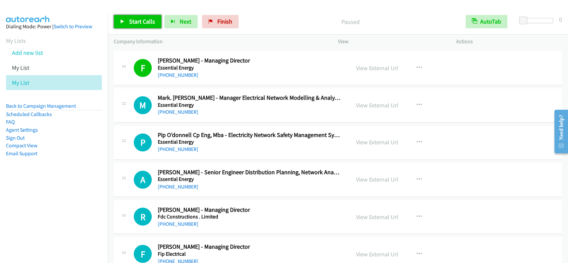
click at [136, 24] on span "Start Calls" at bounding box center [142, 22] width 26 height 8
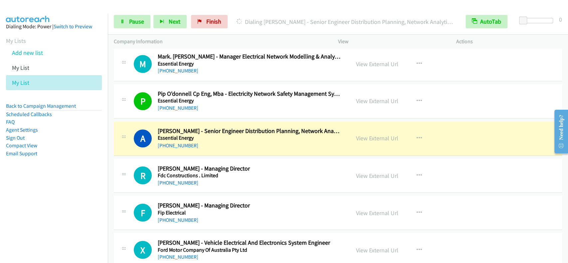
scroll to position [2506, 0]
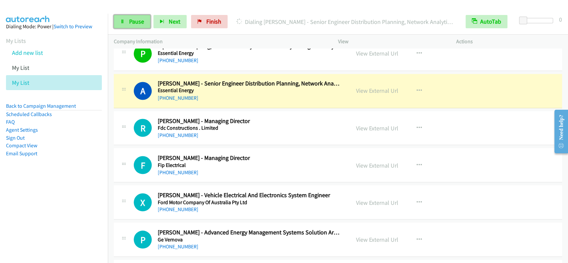
click at [122, 20] on icon at bounding box center [122, 22] width 5 height 5
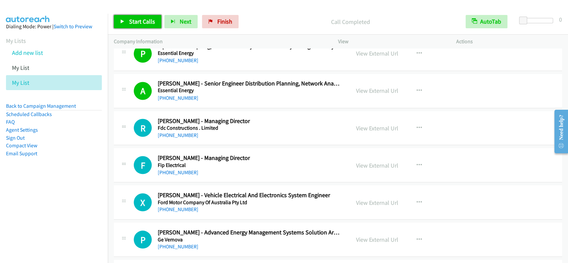
click at [148, 18] on span "Start Calls" at bounding box center [142, 22] width 26 height 8
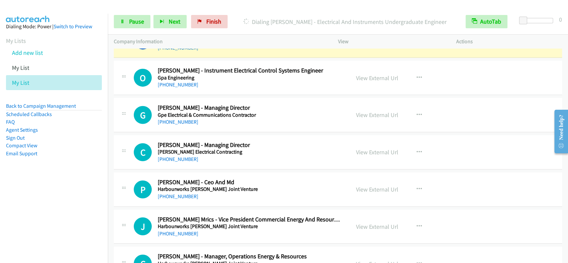
scroll to position [2772, 0]
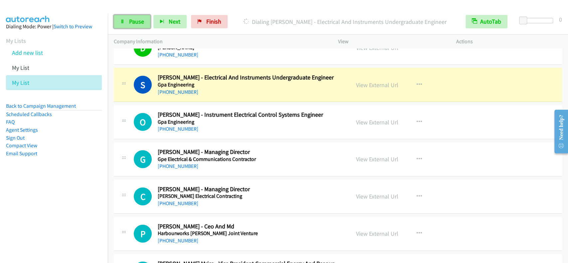
click at [134, 18] on span "Pause" at bounding box center [136, 22] width 15 height 8
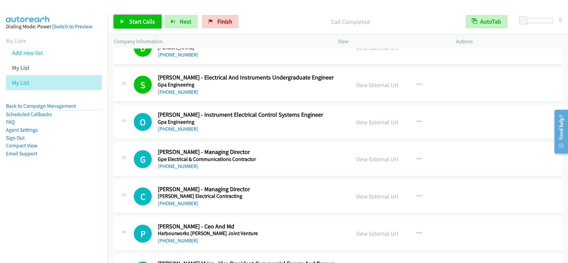
click at [153, 20] on span "Start Calls" at bounding box center [142, 22] width 26 height 8
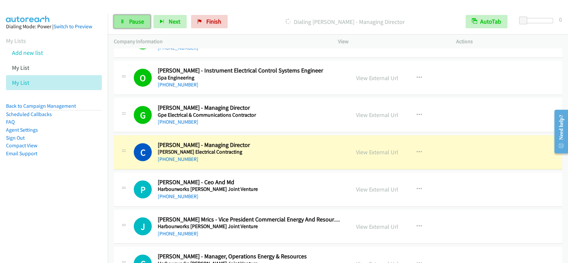
click at [133, 28] on link "Pause" at bounding box center [132, 21] width 37 height 13
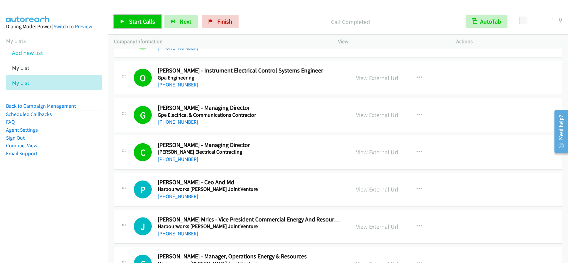
click at [146, 20] on span "Start Calls" at bounding box center [142, 22] width 26 height 8
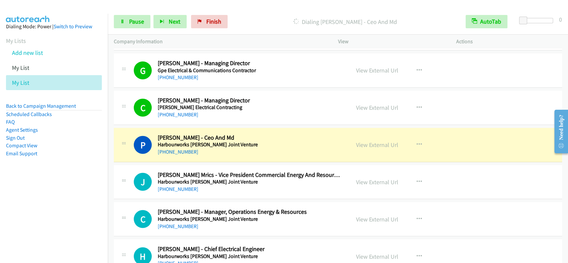
scroll to position [2905, 0]
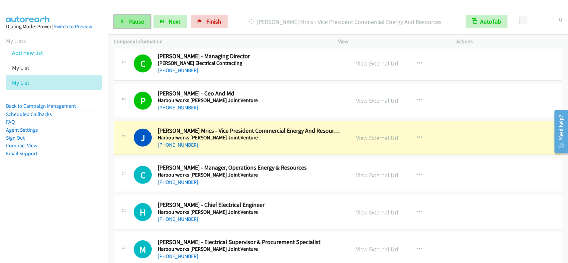
click at [123, 17] on link "Pause" at bounding box center [132, 21] width 37 height 13
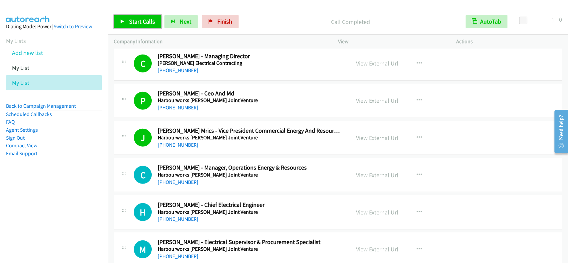
click at [128, 19] on link "Start Calls" at bounding box center [138, 21] width 48 height 13
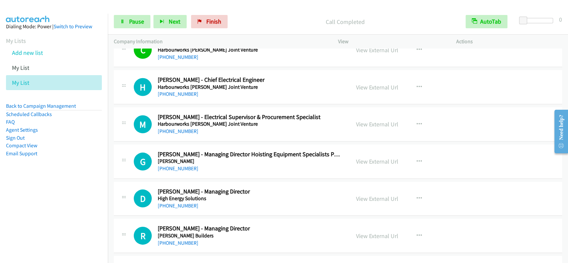
scroll to position [3038, 0]
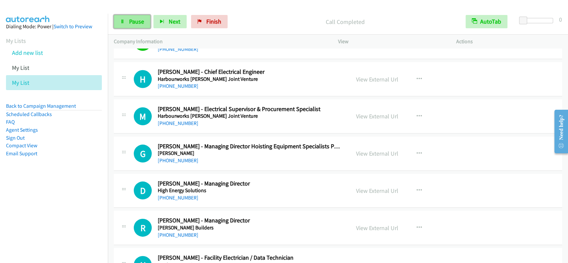
click at [149, 21] on link "Pause" at bounding box center [132, 21] width 37 height 13
click at [149, 21] on span "Start Calls" at bounding box center [142, 22] width 26 height 8
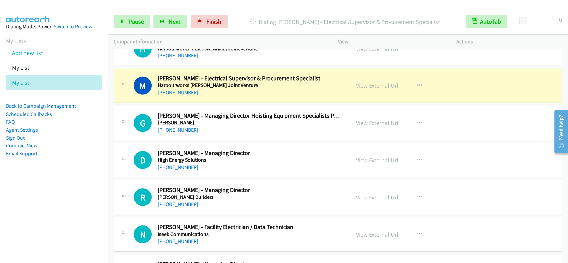
scroll to position [3082, 0]
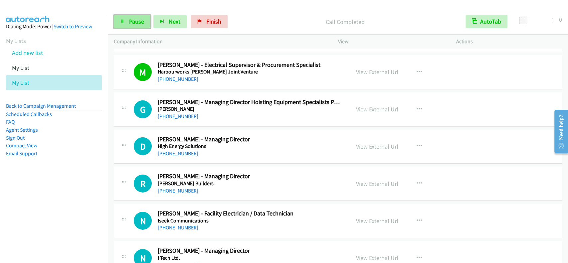
click at [133, 25] on span "Pause" at bounding box center [136, 22] width 15 height 8
click at [133, 25] on span "Start Calls" at bounding box center [142, 22] width 26 height 8
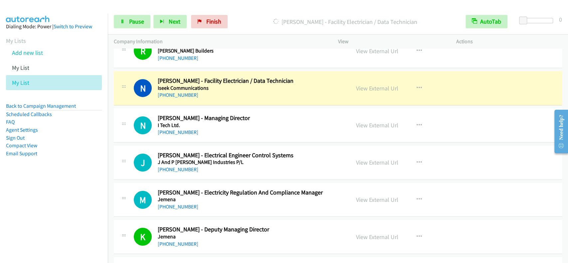
scroll to position [3242, 0]
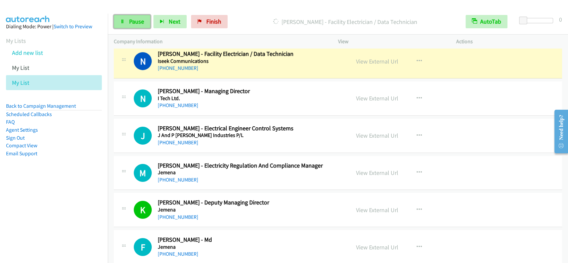
click at [135, 20] on span "Pause" at bounding box center [136, 22] width 15 height 8
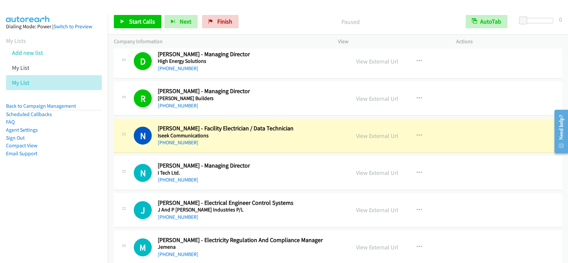
scroll to position [3153, 0]
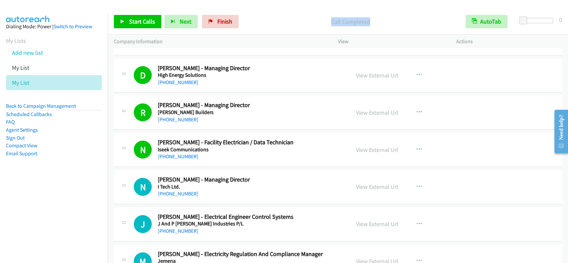
drag, startPoint x: 319, startPoint y: 21, endPoint x: 376, endPoint y: 21, distance: 56.6
click at [376, 21] on p "Call Completed" at bounding box center [350, 21] width 206 height 9
click at [319, 11] on div "Start Calls Pause Next Finish Call Completed AutoTab AutoTab 0" at bounding box center [338, 22] width 460 height 26
click at [264, 7] on div at bounding box center [281, 13] width 562 height 26
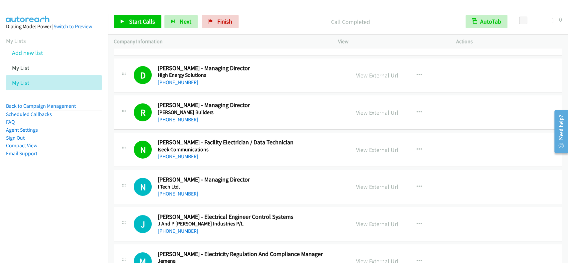
click at [264, 7] on div at bounding box center [281, 13] width 562 height 26
click at [330, 20] on p "Call Completed" at bounding box center [350, 21] width 206 height 9
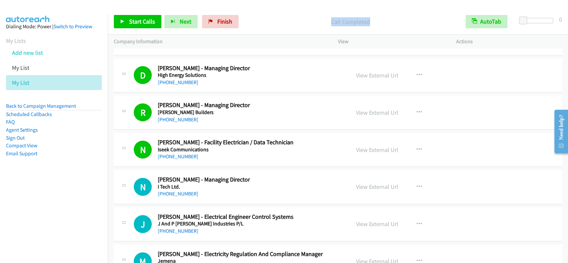
click at [298, 20] on p "Call Completed" at bounding box center [350, 21] width 206 height 9
click at [284, 18] on p "Call Completed" at bounding box center [350, 21] width 206 height 9
click at [274, 13] on div "Start Calls Pause Next Finish Call Completed AutoTab AutoTab 0" at bounding box center [338, 22] width 460 height 26
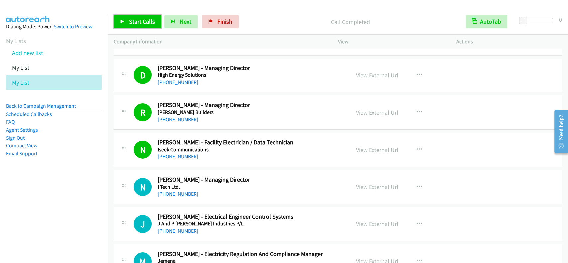
click at [144, 24] on span "Start Calls" at bounding box center [142, 22] width 26 height 8
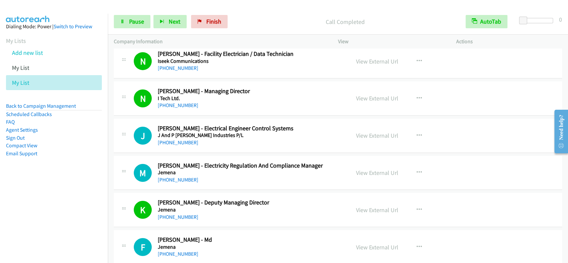
scroll to position [3286, 0]
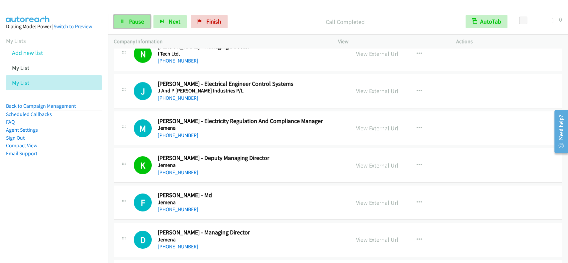
click at [138, 24] on span "Pause" at bounding box center [136, 22] width 15 height 8
click at [138, 24] on span "Start Calls" at bounding box center [142, 22] width 26 height 8
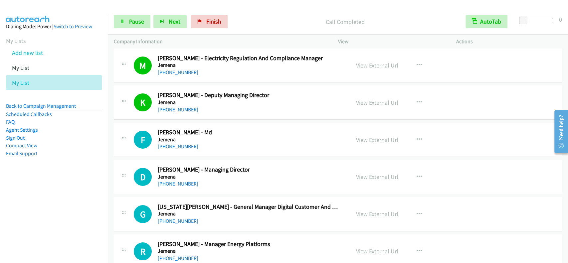
scroll to position [3375, 0]
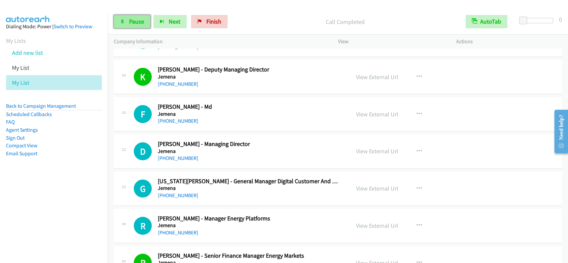
click at [146, 25] on link "Pause" at bounding box center [132, 21] width 37 height 13
click at [146, 25] on span "Start Calls" at bounding box center [142, 22] width 26 height 8
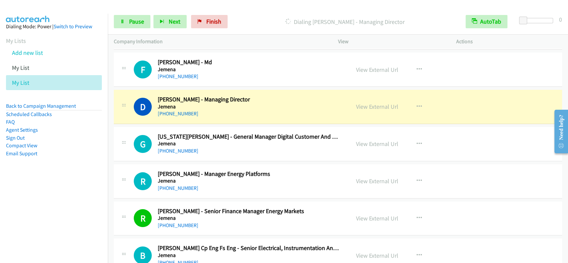
scroll to position [3464, 0]
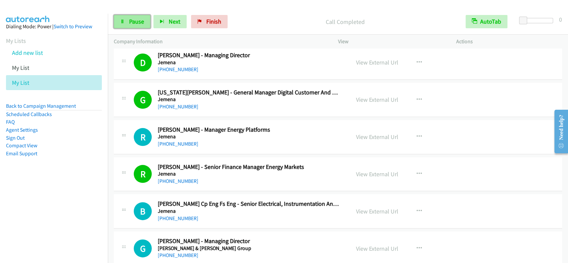
click at [127, 22] on link "Pause" at bounding box center [132, 21] width 37 height 13
click at [127, 21] on link "Start Calls" at bounding box center [138, 21] width 48 height 13
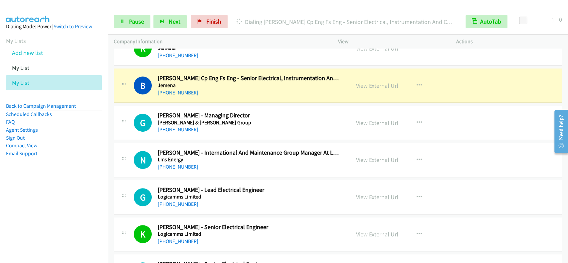
scroll to position [3597, 0]
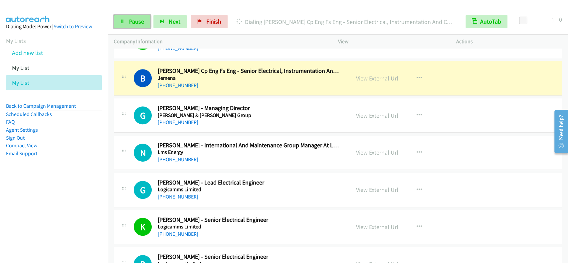
click at [138, 20] on span "Pause" at bounding box center [136, 22] width 15 height 8
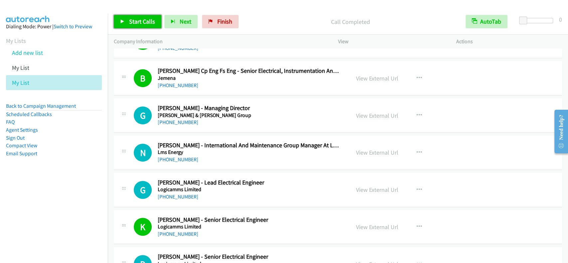
click at [149, 19] on span "Start Calls" at bounding box center [142, 22] width 26 height 8
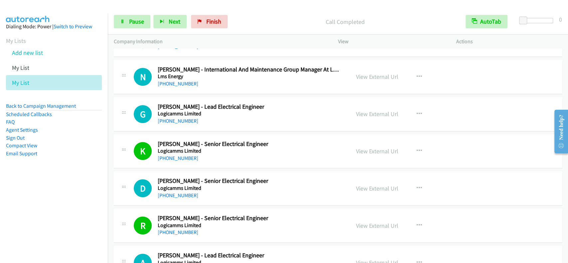
scroll to position [3685, 0]
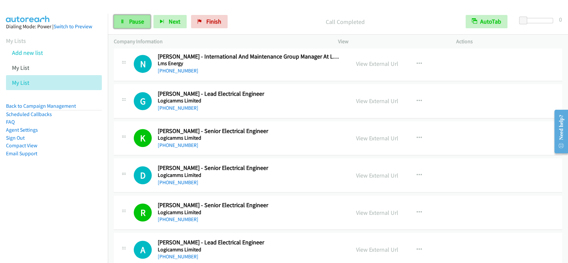
click at [130, 27] on link "Pause" at bounding box center [132, 21] width 37 height 13
click at [130, 27] on link "Start Calls" at bounding box center [138, 21] width 48 height 13
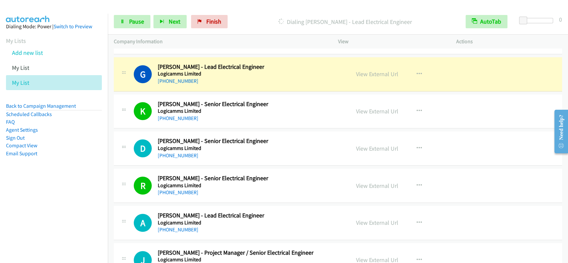
scroll to position [3712, 0]
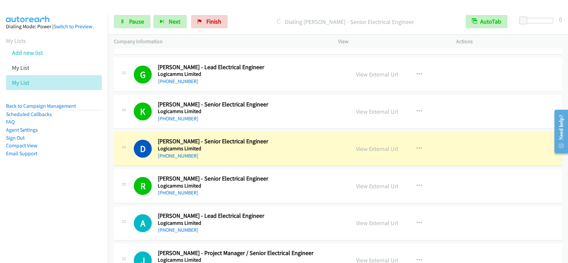
click at [141, 11] on div "Start Calls Pause Next Finish [PERSON_NAME] - Senior Electrical Engineer AutoTa…" at bounding box center [338, 22] width 460 height 26
click at [141, 16] on link "Pause" at bounding box center [132, 21] width 37 height 13
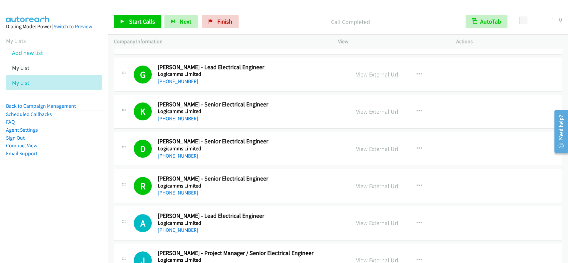
click at [369, 72] on link "View External Url" at bounding box center [377, 75] width 42 height 8
click at [143, 19] on span "Start Calls" at bounding box center [142, 22] width 26 height 8
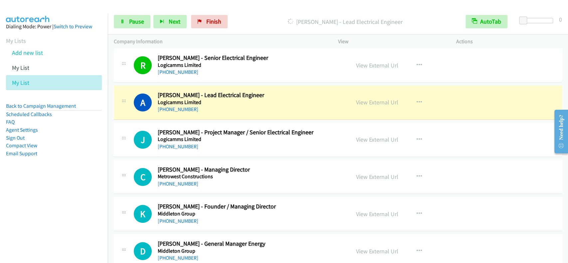
scroll to position [3845, 0]
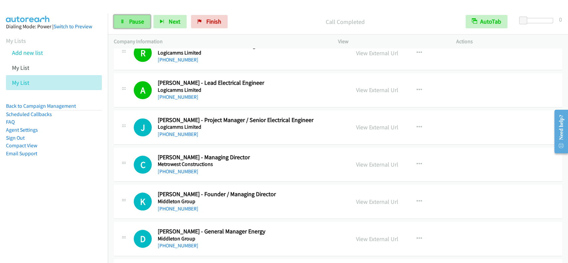
click at [126, 23] on link "Pause" at bounding box center [132, 21] width 37 height 13
click at [126, 23] on link "Start Calls" at bounding box center [138, 21] width 48 height 13
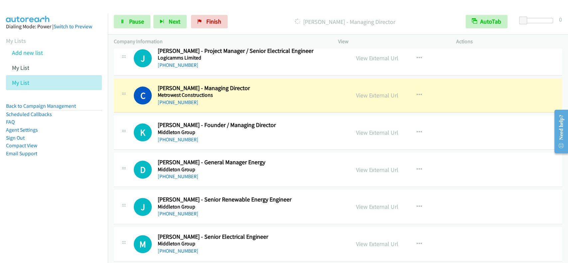
scroll to position [3934, 0]
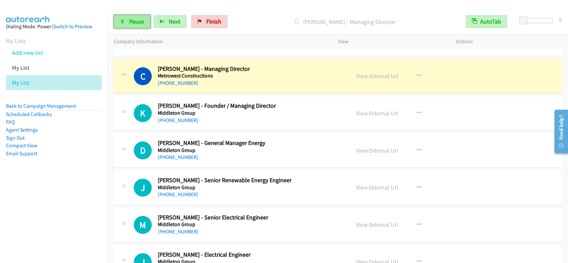
click at [140, 18] on span "Pause" at bounding box center [136, 22] width 15 height 8
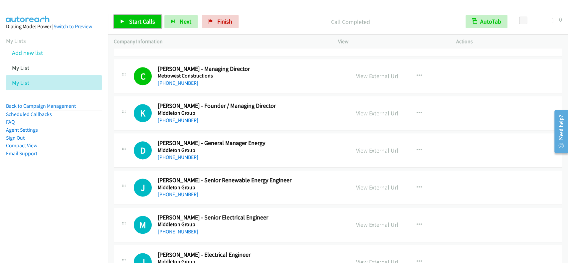
click at [139, 18] on span "Start Calls" at bounding box center [142, 22] width 26 height 8
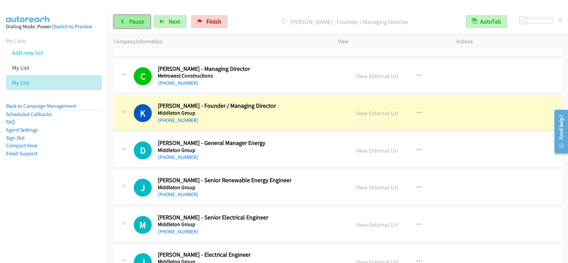
click at [137, 17] on link "Pause" at bounding box center [132, 21] width 37 height 13
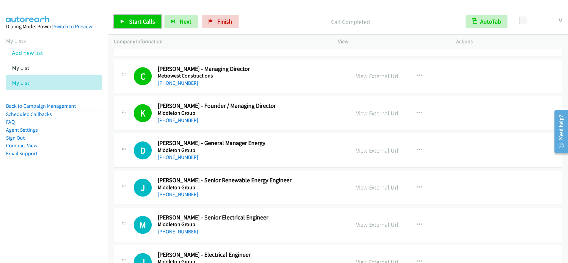
click at [139, 27] on link "Start Calls" at bounding box center [138, 21] width 48 height 13
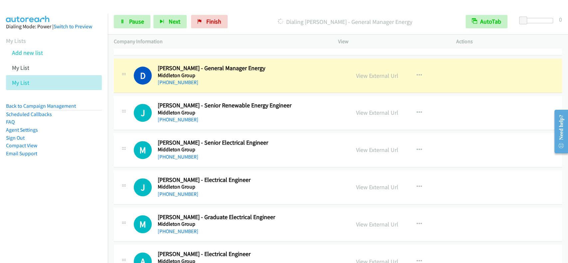
scroll to position [4022, 0]
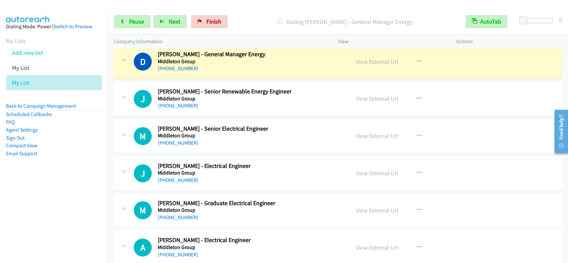
click at [560, 52] on td "D Callback Scheduled [PERSON_NAME] - General Manager Energy Middleton Group [GE…" at bounding box center [338, 61] width 460 height 37
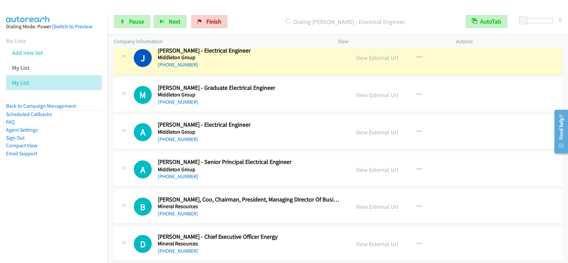
scroll to position [4093, 0]
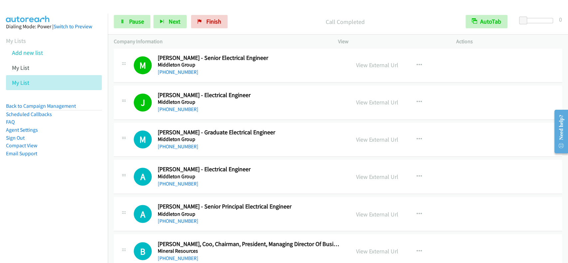
click at [141, 15] on div "Start Calls Pause Next Finish Call Completed AutoTab AutoTab 0" at bounding box center [338, 22] width 460 height 26
click at [141, 20] on span "Pause" at bounding box center [136, 22] width 15 height 8
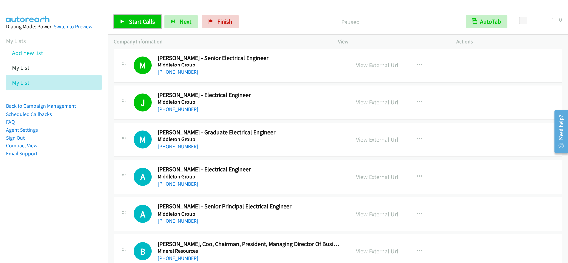
click at [141, 23] on span "Start Calls" at bounding box center [142, 22] width 26 height 8
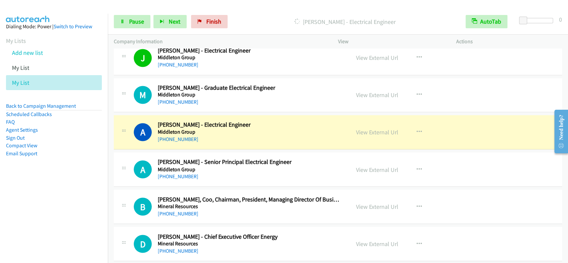
scroll to position [4182, 0]
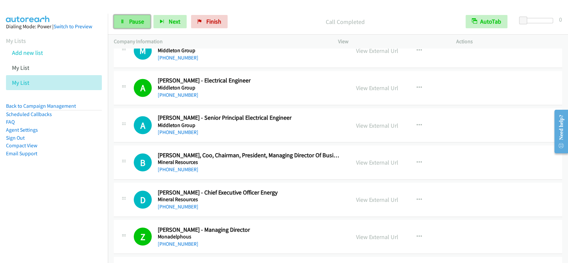
click at [146, 20] on link "Pause" at bounding box center [132, 21] width 37 height 13
click at [146, 20] on span "Start Calls" at bounding box center [142, 22] width 26 height 8
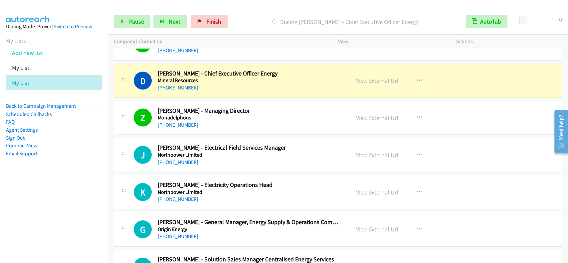
scroll to position [4315, 0]
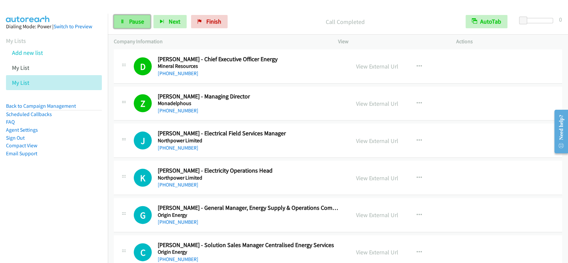
click at [133, 22] on span "Pause" at bounding box center [136, 22] width 15 height 8
click at [133, 22] on span "Start Calls" at bounding box center [142, 22] width 26 height 8
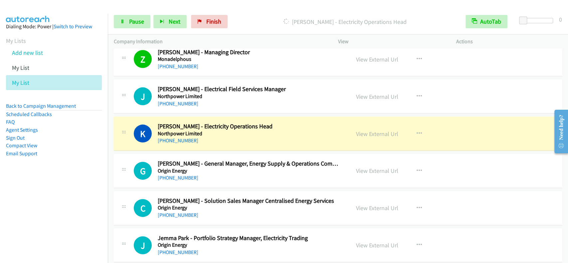
scroll to position [4404, 0]
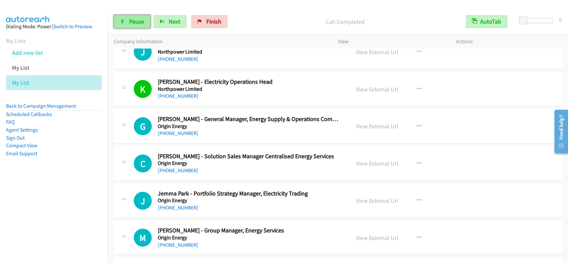
click at [149, 23] on link "Pause" at bounding box center [132, 21] width 37 height 13
click at [149, 23] on span "Start Calls" at bounding box center [142, 22] width 26 height 8
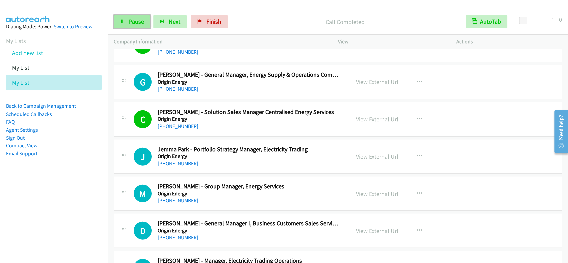
click at [142, 28] on link "Pause" at bounding box center [132, 21] width 37 height 13
click at [140, 25] on link "Start Calls" at bounding box center [138, 21] width 48 height 13
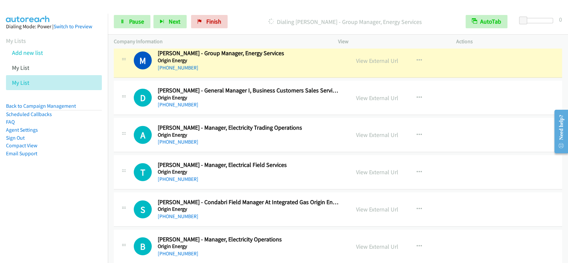
scroll to position [4564, 0]
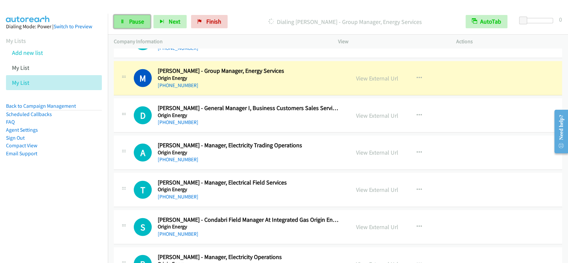
click at [143, 25] on span "Pause" at bounding box center [136, 22] width 15 height 8
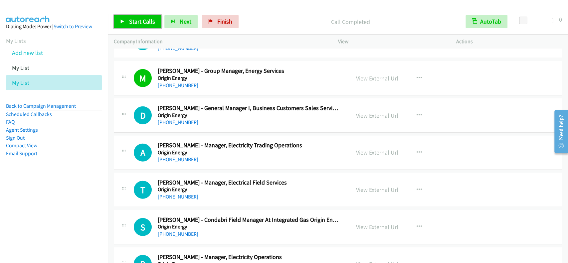
click at [142, 21] on span "Start Calls" at bounding box center [142, 22] width 26 height 8
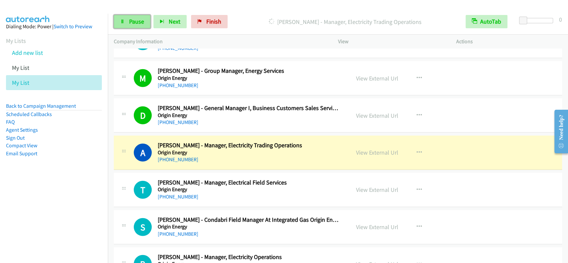
click at [148, 23] on link "Pause" at bounding box center [132, 21] width 37 height 13
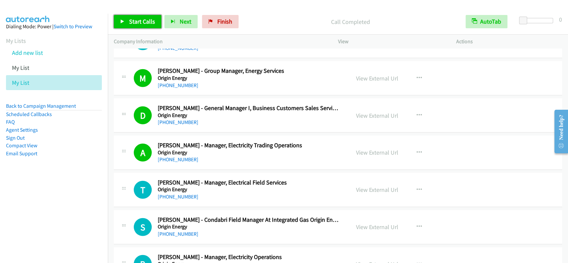
click at [141, 19] on span "Start Calls" at bounding box center [142, 22] width 26 height 8
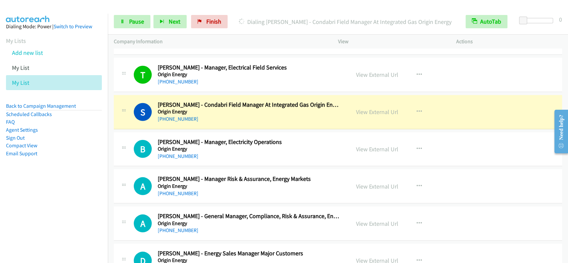
scroll to position [4723, 0]
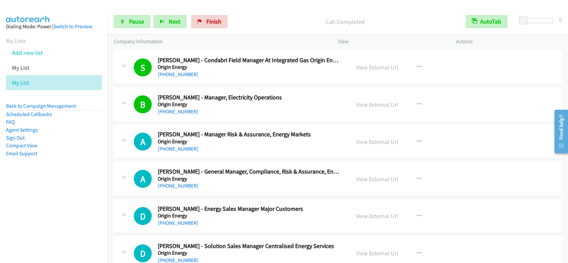
click at [140, 41] on p "Company Information" at bounding box center [220, 42] width 212 height 8
click at [130, 22] on span "Pause" at bounding box center [136, 22] width 15 height 8
click at [281, 19] on p "Paused" at bounding box center [350, 21] width 206 height 9
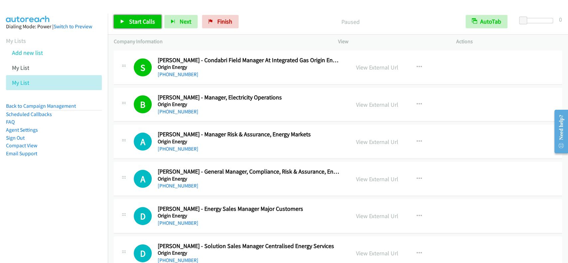
click at [140, 27] on link "Start Calls" at bounding box center [138, 21] width 48 height 13
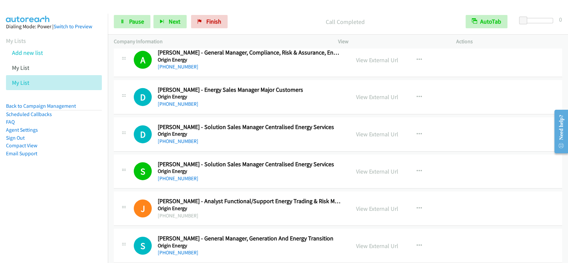
scroll to position [4856, 0]
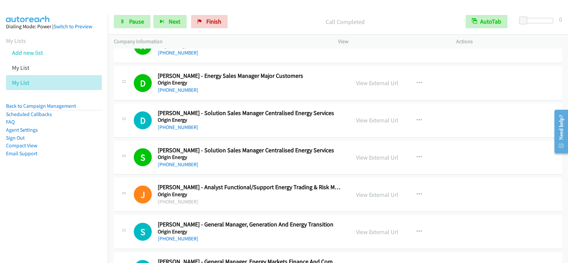
click at [320, 22] on p "Call Completed" at bounding box center [345, 21] width 217 height 9
click at [391, 12] on div "Start Calls Pause Next Finish Call Completed AutoTab AutoTab 0" at bounding box center [338, 22] width 460 height 26
click at [134, 18] on span "Pause" at bounding box center [136, 22] width 15 height 8
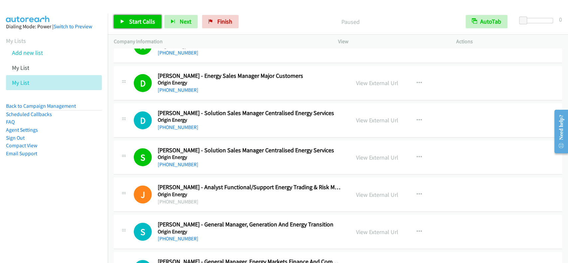
click at [134, 18] on span "Start Calls" at bounding box center [142, 22] width 26 height 8
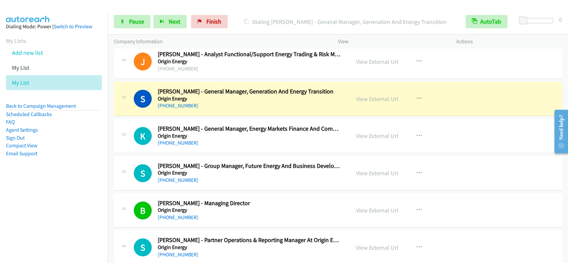
scroll to position [5034, 0]
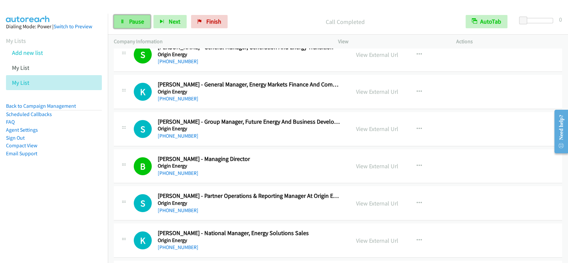
click at [139, 16] on link "Pause" at bounding box center [132, 21] width 37 height 13
click at [138, 16] on link "Start Calls" at bounding box center [138, 21] width 48 height 13
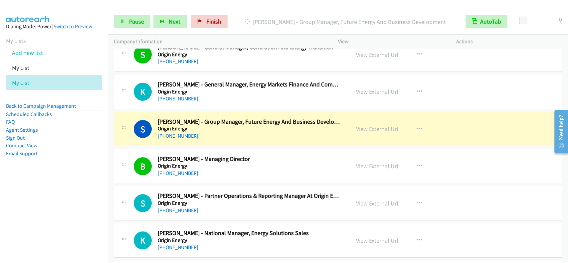
scroll to position [5078, 0]
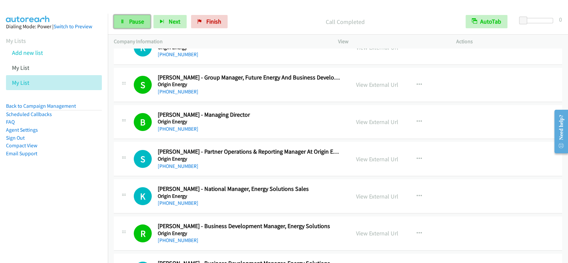
click at [134, 25] on span "Pause" at bounding box center [136, 22] width 15 height 8
click at [134, 25] on span "Start Calls" at bounding box center [142, 22] width 26 height 8
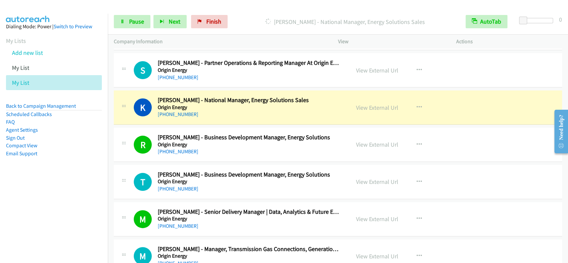
scroll to position [5211, 0]
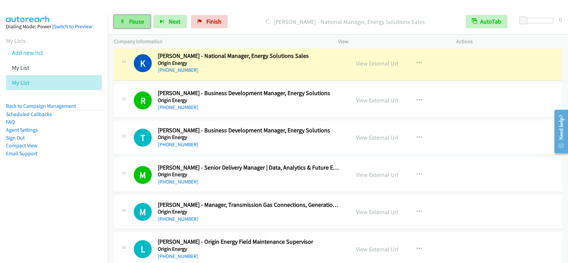
click at [127, 19] on link "Pause" at bounding box center [132, 21] width 37 height 13
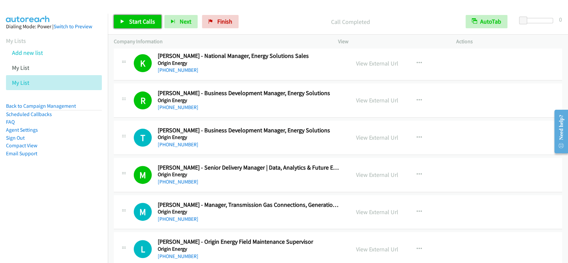
click at [146, 17] on link "Start Calls" at bounding box center [138, 21] width 48 height 13
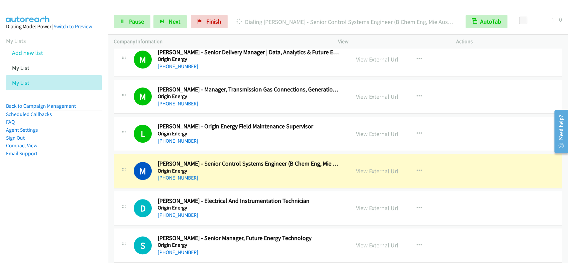
scroll to position [5371, 0]
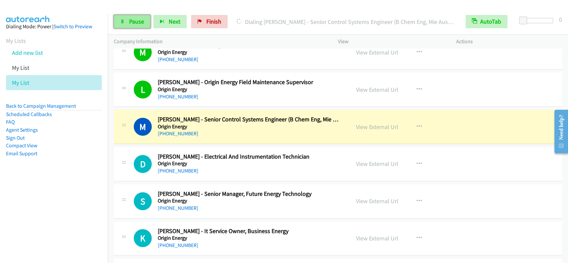
click at [144, 18] on link "Pause" at bounding box center [132, 21] width 37 height 13
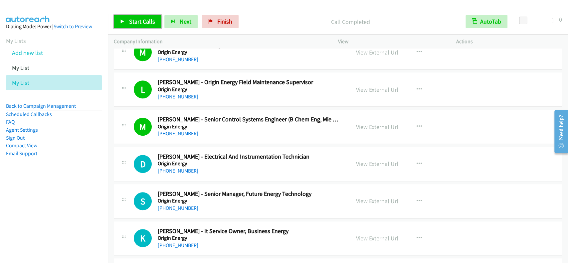
click at [130, 17] on link "Start Calls" at bounding box center [138, 21] width 48 height 13
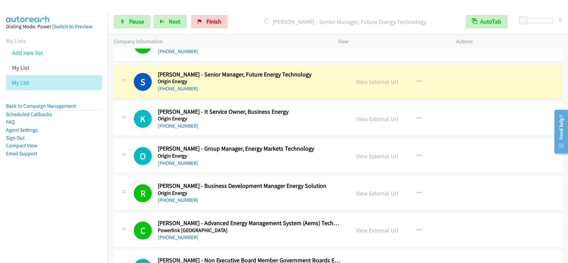
scroll to position [5504, 0]
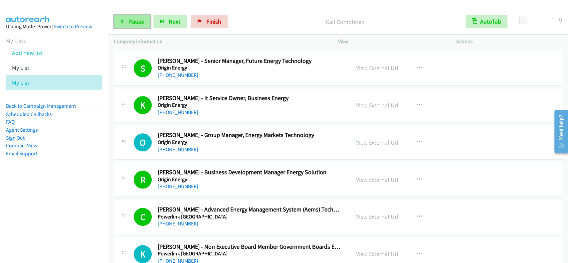
click at [140, 26] on link "Pause" at bounding box center [132, 21] width 37 height 13
click at [140, 26] on link "Start Calls" at bounding box center [138, 21] width 48 height 13
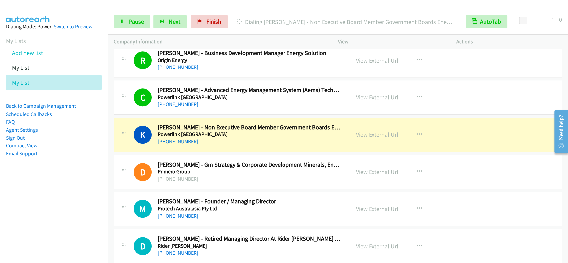
scroll to position [5637, 0]
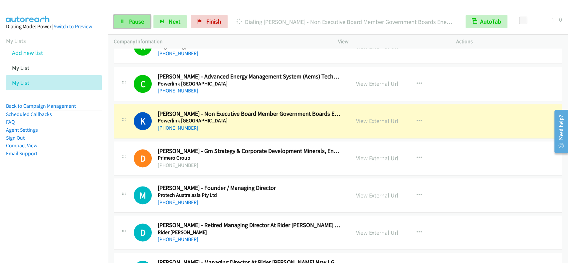
click at [122, 17] on link "Pause" at bounding box center [132, 21] width 37 height 13
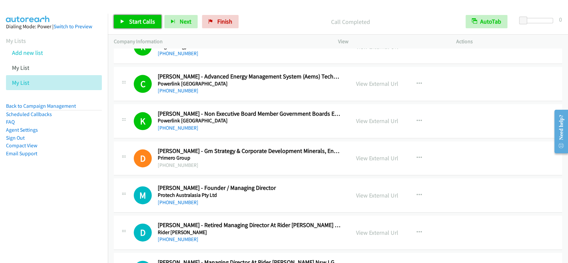
click at [130, 25] on link "Start Calls" at bounding box center [138, 21] width 48 height 13
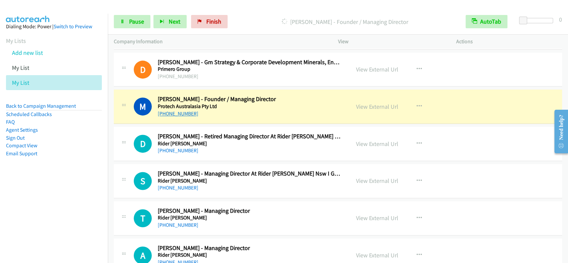
scroll to position [5770, 0]
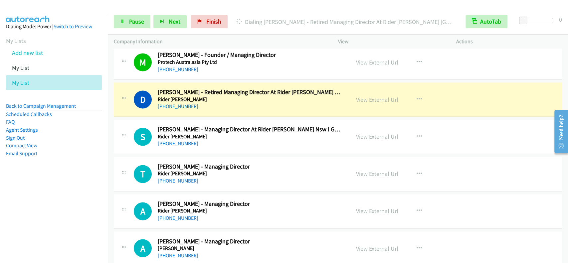
click at [135, 9] on div "Start Calls Pause Next Finish Dialing [PERSON_NAME] - Retired Managing Director…" at bounding box center [338, 22] width 460 height 26
click at [129, 20] on span "Pause" at bounding box center [136, 22] width 15 height 8
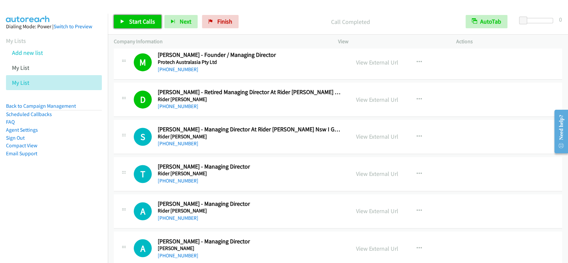
click at [133, 21] on span "Start Calls" at bounding box center [142, 22] width 26 height 8
click at [150, 40] on p "Company Information" at bounding box center [220, 42] width 212 height 8
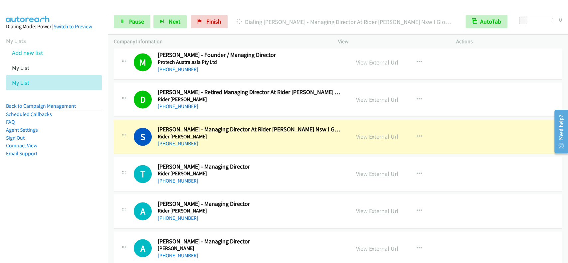
click at [349, 26] on p "Dialing [PERSON_NAME] - Managing Director At Rider [PERSON_NAME] Nsw I Global B…" at bounding box center [345, 21] width 217 height 9
click at [353, 22] on p "Dialing [PERSON_NAME] - Managing Director At Rider [PERSON_NAME] Nsw I Global B…" at bounding box center [345, 21] width 217 height 9
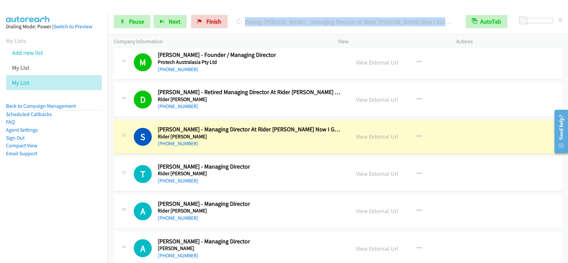
click at [353, 22] on p "Dialing [PERSON_NAME] - Managing Director At Rider [PERSON_NAME] Nsw I Global B…" at bounding box center [345, 21] width 217 height 9
click at [336, 11] on div "Start Calls Pause Next Finish Dialing [PERSON_NAME] - Managing Director At Ride…" at bounding box center [338, 22] width 460 height 26
click at [245, 12] on div "Start Calls Pause Next Finish Dialing [PERSON_NAME] - Managing Director At Ride…" at bounding box center [338, 22] width 460 height 26
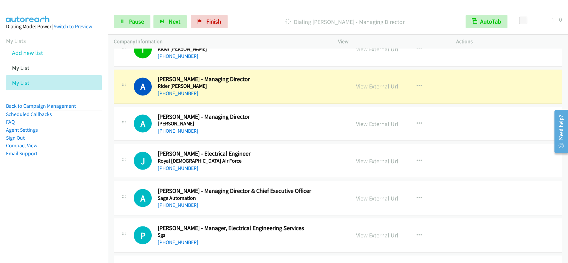
scroll to position [5903, 0]
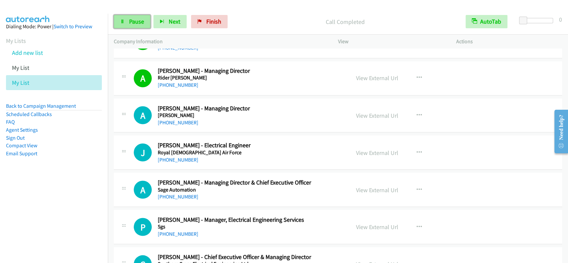
click at [147, 22] on link "Pause" at bounding box center [132, 21] width 37 height 13
click at [144, 22] on span "Start Calls" at bounding box center [142, 22] width 26 height 8
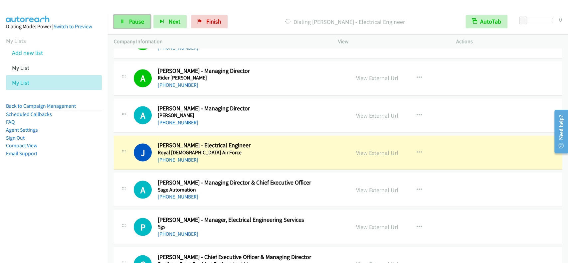
click at [133, 19] on span "Pause" at bounding box center [136, 22] width 15 height 8
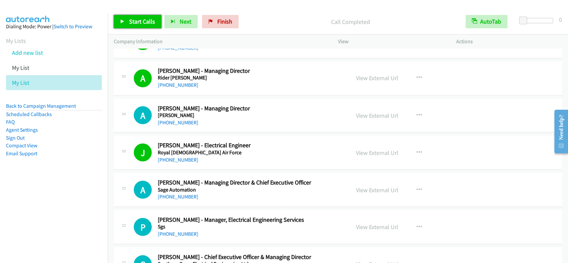
click at [142, 19] on span "Start Calls" at bounding box center [142, 22] width 26 height 8
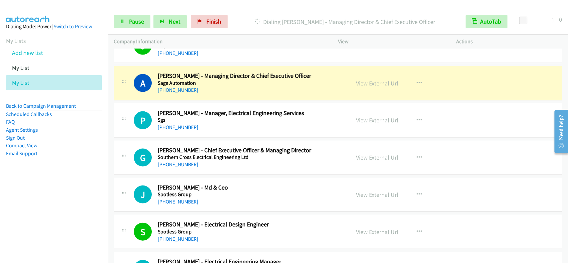
scroll to position [6027, 0]
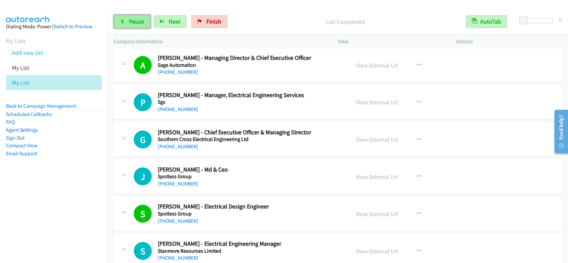
click at [138, 26] on link "Pause" at bounding box center [132, 21] width 37 height 13
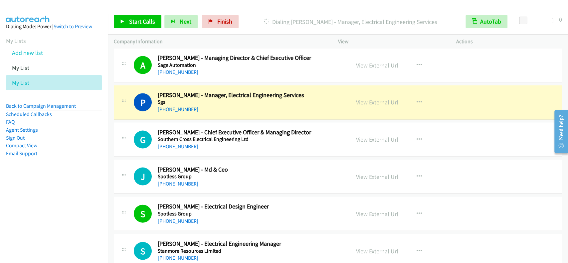
click at [365, 101] on div "View External Url View External Url Schedule/Manage Callback Start Calls Here R…" at bounding box center [412, 102] width 124 height 22
click at [365, 100] on div "View External Url" at bounding box center [377, 102] width 42 height 9
click at [365, 98] on link "View External Url" at bounding box center [377, 102] width 42 height 8
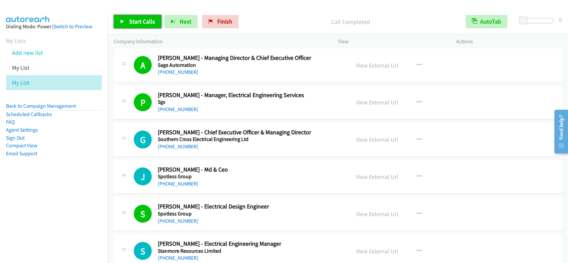
click at [133, 21] on span "Start Calls" at bounding box center [142, 22] width 26 height 8
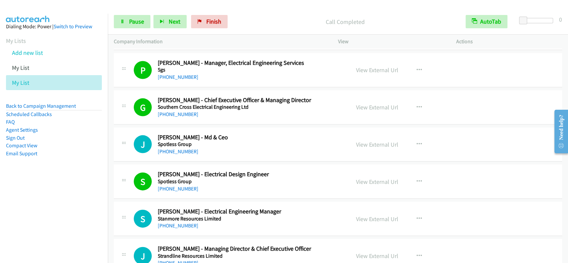
scroll to position [6072, 0]
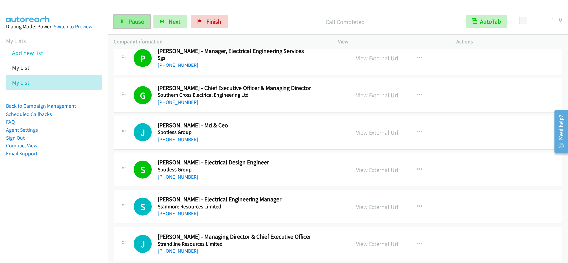
click at [130, 26] on link "Pause" at bounding box center [132, 21] width 37 height 13
click at [130, 26] on link "Start Calls" at bounding box center [138, 21] width 48 height 13
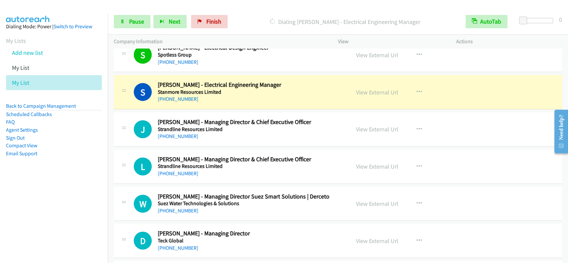
scroll to position [6205, 0]
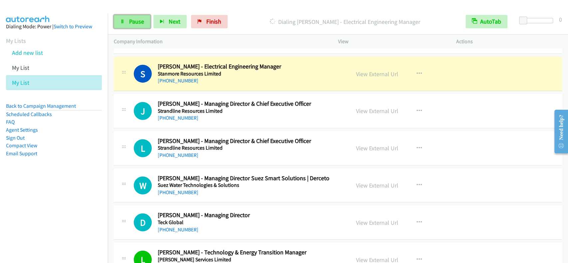
click at [148, 23] on link "Pause" at bounding box center [132, 21] width 37 height 13
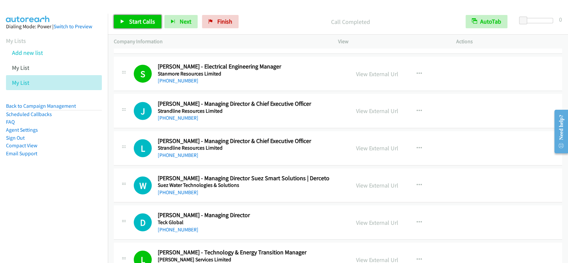
click at [148, 20] on span "Start Calls" at bounding box center [142, 22] width 26 height 8
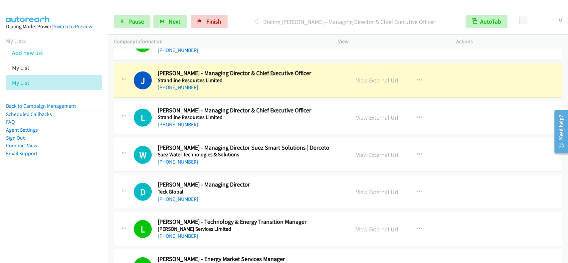
scroll to position [6249, 0]
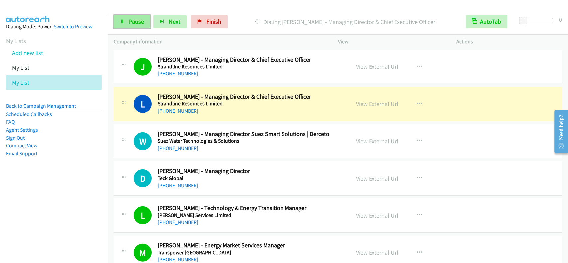
click at [144, 23] on link "Pause" at bounding box center [132, 21] width 37 height 13
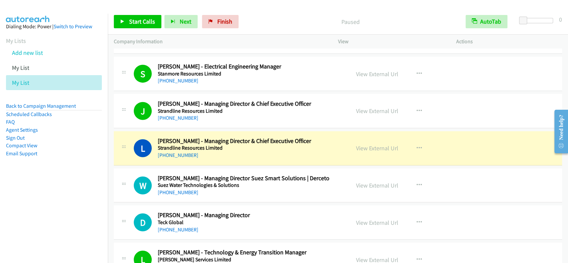
scroll to position [6160, 0]
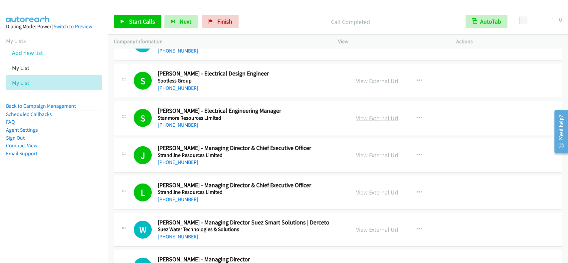
click at [361, 114] on link "View External Url" at bounding box center [377, 118] width 42 height 8
click at [127, 20] on link "Start Calls" at bounding box center [138, 21] width 48 height 13
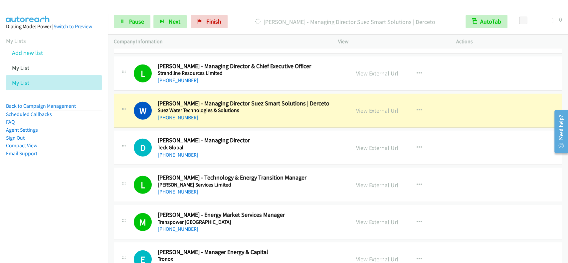
scroll to position [6293, 0]
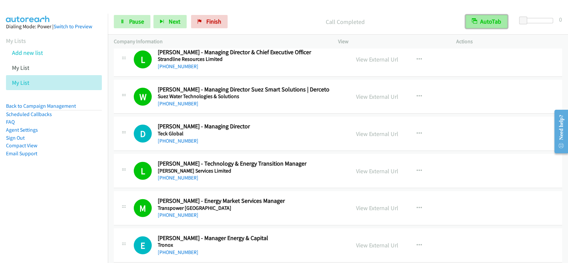
click at [495, 27] on button "AutoTab" at bounding box center [486, 21] width 42 height 13
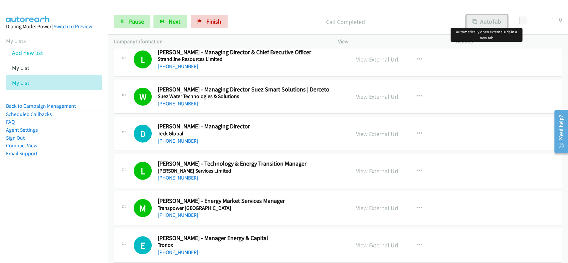
click at [496, 23] on button "AutoTab" at bounding box center [486, 21] width 41 height 13
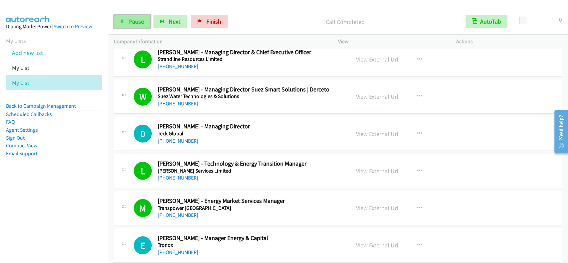
click at [126, 24] on link "Pause" at bounding box center [132, 21] width 37 height 13
click at [129, 21] on span "Start Calls" at bounding box center [142, 22] width 26 height 8
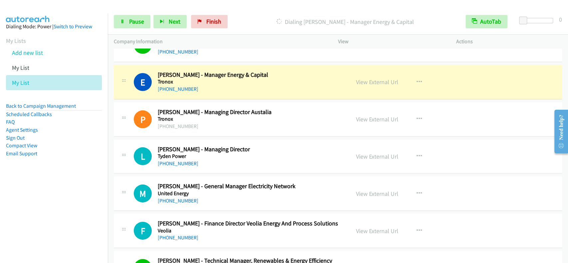
scroll to position [6471, 0]
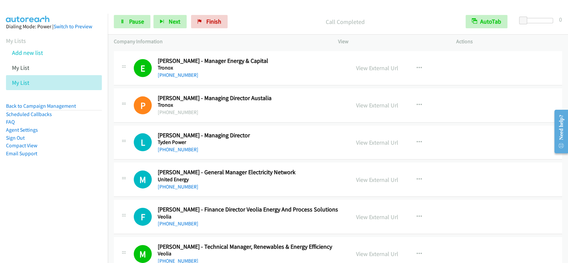
click at [108, 163] on nav "Dialing Mode: Power | Switch to Preview My Lists Add new list My List My List B…" at bounding box center [54, 145] width 108 height 263
click at [138, 12] on div "Start Calls Pause Next Finish Call Completed AutoTab AutoTab 0" at bounding box center [338, 22] width 460 height 26
click at [138, 20] on span "Pause" at bounding box center [136, 22] width 15 height 8
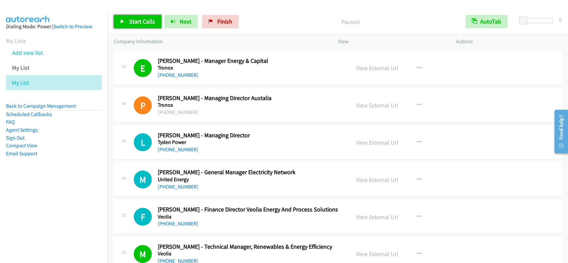
click at [138, 20] on span "Start Calls" at bounding box center [142, 22] width 26 height 8
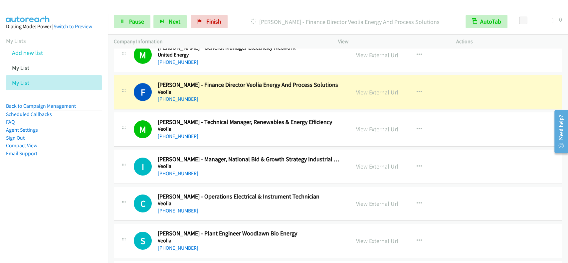
scroll to position [6604, 0]
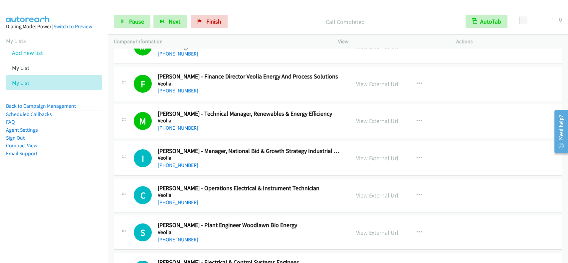
click at [91, 30] on div "Dialing Mode: Power | Switch to Preview" at bounding box center [54, 27] width 96 height 8
click at [131, 25] on span "Pause" at bounding box center [136, 22] width 15 height 8
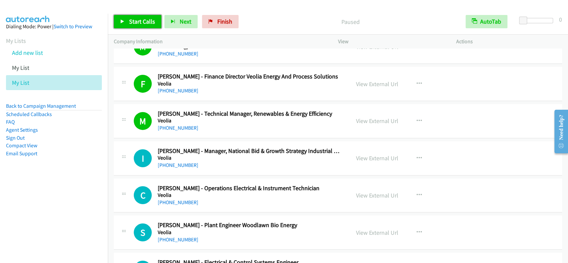
click at [131, 25] on span "Start Calls" at bounding box center [142, 22] width 26 height 8
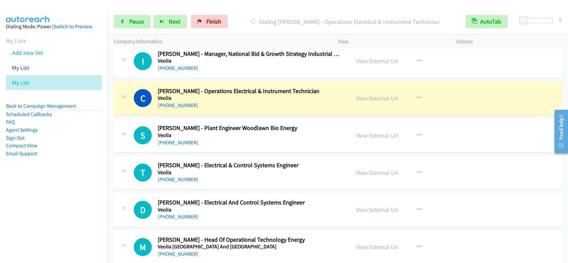
scroll to position [6693, 0]
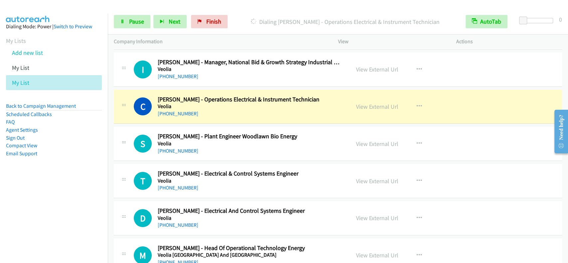
click at [130, 28] on div "Start Calls Pause Next Finish Dialing [PERSON_NAME] - Operations Electrical & I…" at bounding box center [338, 22] width 460 height 26
click at [133, 24] on span "Pause" at bounding box center [136, 22] width 15 height 8
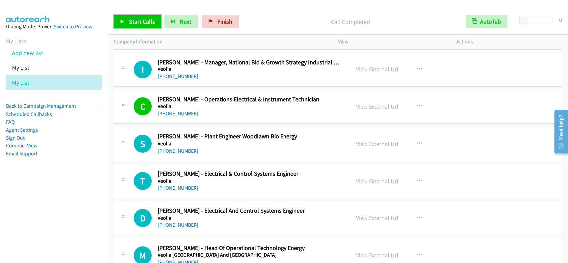
click at [137, 19] on span "Start Calls" at bounding box center [142, 22] width 26 height 8
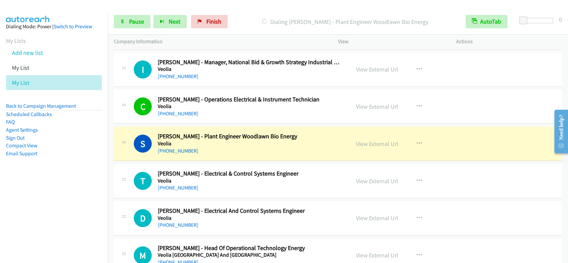
scroll to position [6737, 0]
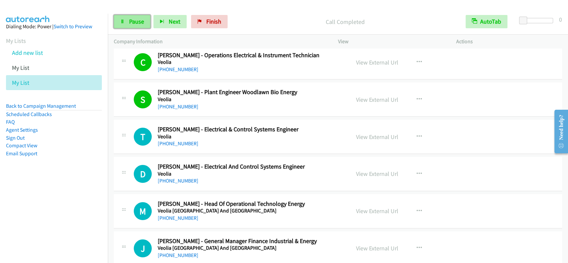
click at [132, 24] on span "Pause" at bounding box center [136, 22] width 15 height 8
click at [132, 24] on span "Start Calls" at bounding box center [142, 22] width 26 height 8
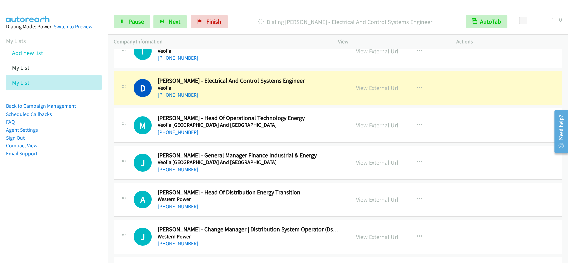
scroll to position [6826, 0]
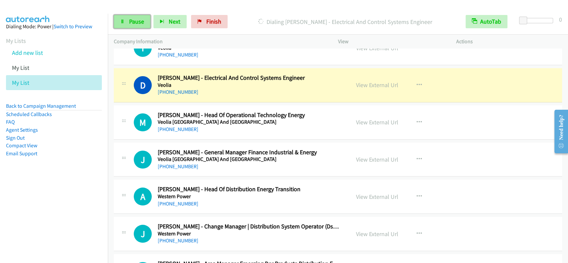
click at [136, 22] on span "Pause" at bounding box center [136, 22] width 15 height 8
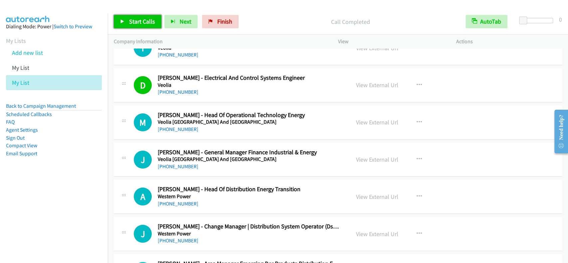
click at [151, 19] on span "Start Calls" at bounding box center [142, 22] width 26 height 8
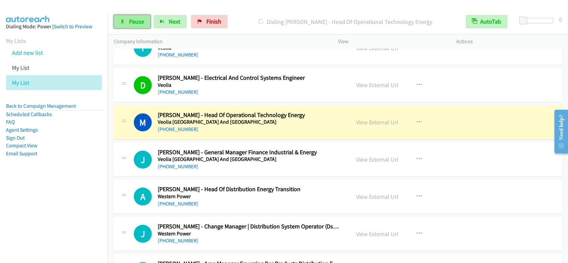
click at [144, 17] on link "Pause" at bounding box center [132, 21] width 37 height 13
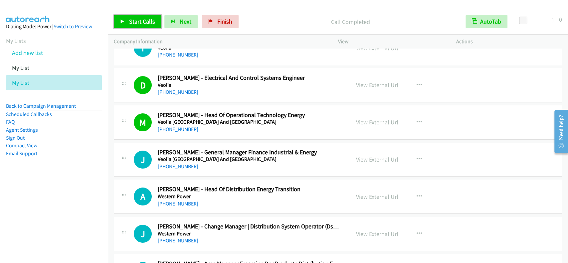
click at [154, 20] on link "Start Calls" at bounding box center [138, 21] width 48 height 13
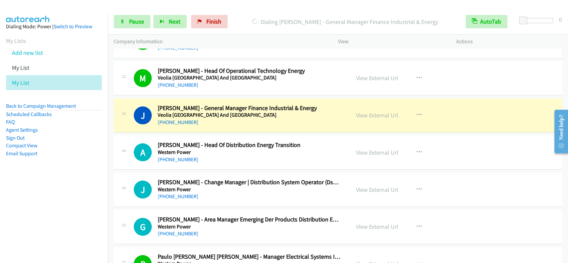
scroll to position [6914, 0]
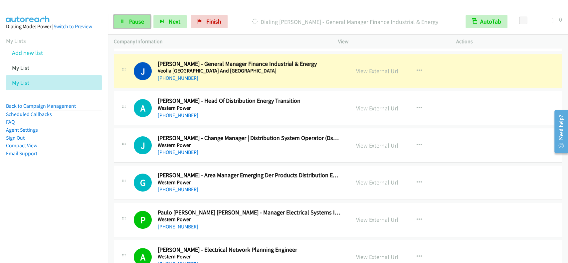
click at [129, 19] on span "Pause" at bounding box center [136, 22] width 15 height 8
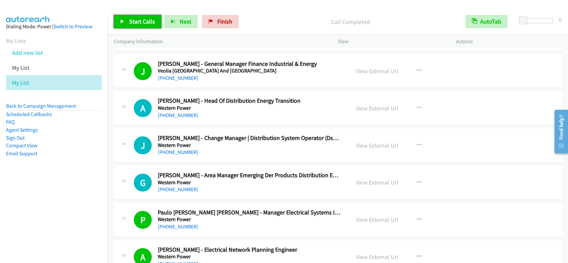
click at [138, 24] on span "Start Calls" at bounding box center [142, 22] width 26 height 8
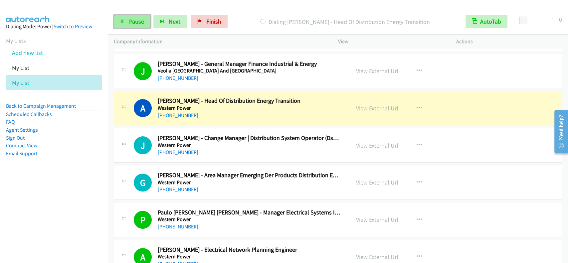
click at [142, 16] on link "Pause" at bounding box center [132, 21] width 37 height 13
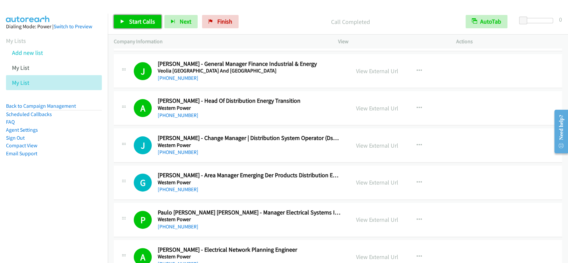
click at [131, 27] on link "Start Calls" at bounding box center [138, 21] width 48 height 13
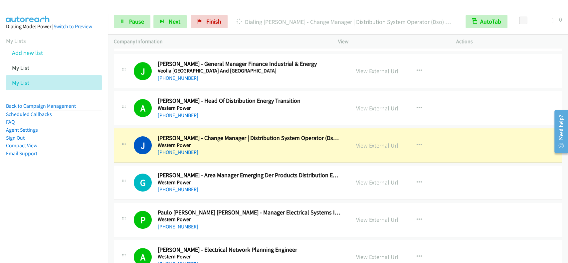
scroll to position [6959, 0]
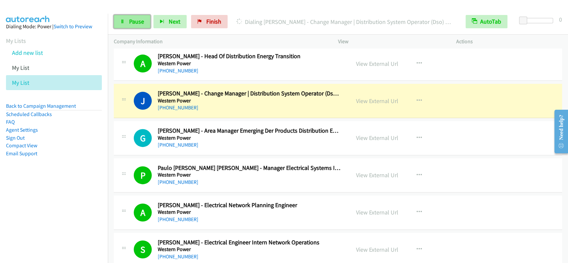
click at [135, 20] on span "Pause" at bounding box center [136, 22] width 15 height 8
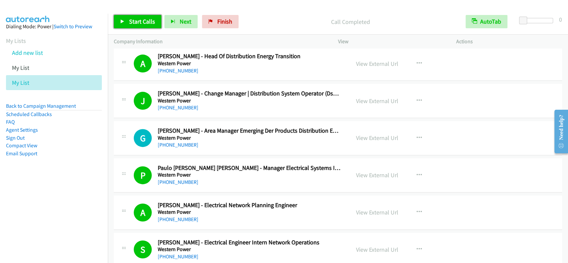
click at [149, 23] on span "Start Calls" at bounding box center [142, 22] width 26 height 8
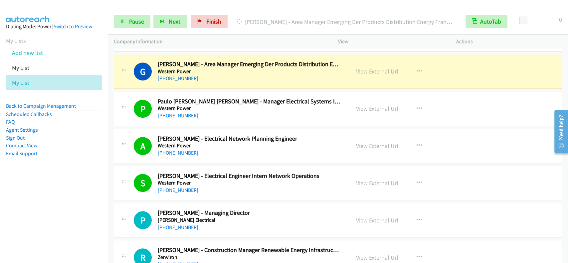
scroll to position [7012, 0]
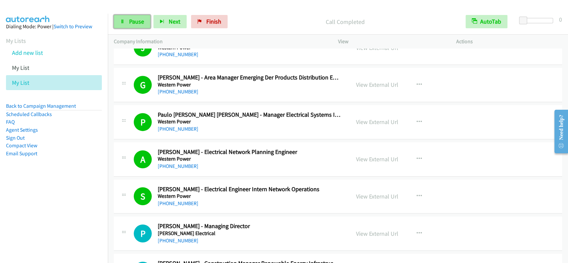
click at [131, 23] on span "Pause" at bounding box center [136, 22] width 15 height 8
click at [130, 24] on span "Start Calls" at bounding box center [142, 22] width 26 height 8
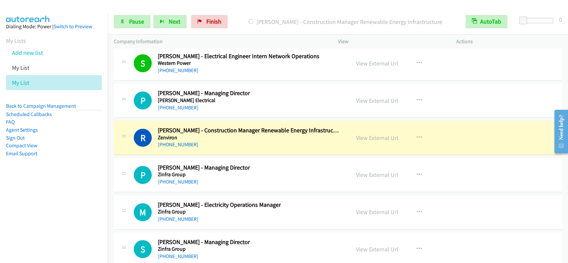
scroll to position [7189, 0]
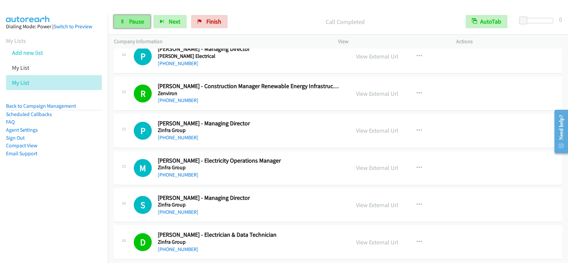
click at [123, 27] on link "Pause" at bounding box center [132, 21] width 37 height 13
click at [123, 27] on link "Start Calls" at bounding box center [138, 21] width 48 height 13
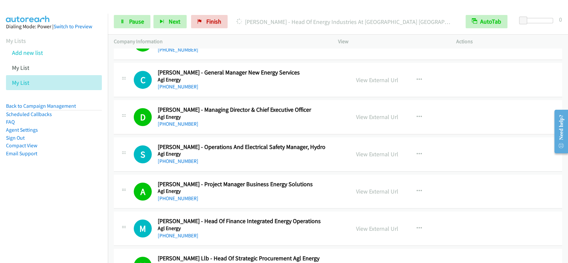
scroll to position [0, 0]
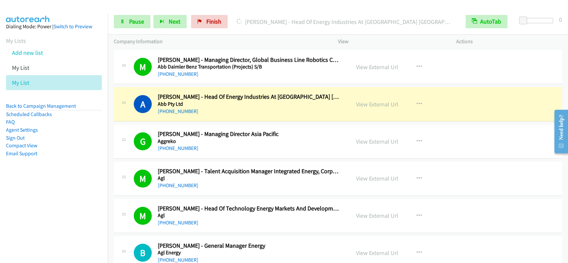
drag, startPoint x: 567, startPoint y: 245, endPoint x: 510, endPoint y: 65, distance: 189.2
click at [567, 0] on div "Start Calls Pause Next Finish [PERSON_NAME] - Head Of Energy Industries At [GEO…" at bounding box center [284, 0] width 568 height 0
click at [449, 86] on td "A Callback Scheduled [PERSON_NAME] - Head Of Energy Industries At Abb Australia…" at bounding box center [338, 104] width 460 height 37
click at [455, 72] on div "View External Url View External Url Schedule/Manage Callback Start Calls Here R…" at bounding box center [412, 67] width 124 height 22
click at [417, 104] on icon "button" at bounding box center [418, 103] width 5 height 5
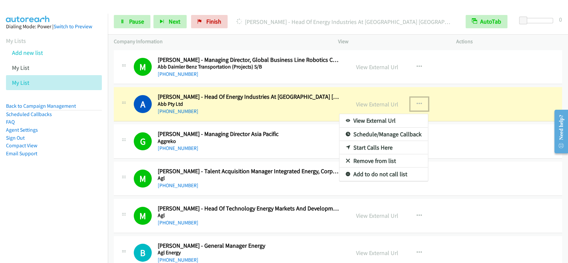
click at [360, 100] on div at bounding box center [284, 131] width 568 height 263
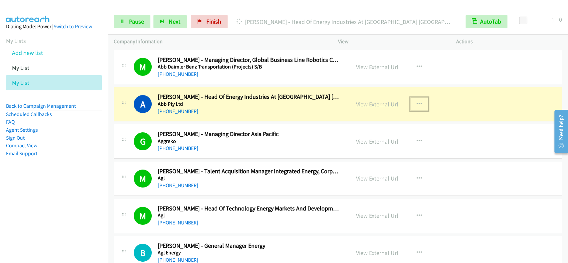
click at [362, 103] on link "View External Url" at bounding box center [377, 104] width 42 height 8
click at [77, 164] on aside "Dialing Mode: Power | Switch to Preview My Lists Add new list My List My List B…" at bounding box center [54, 101] width 108 height 174
click at [144, 22] on link "Pause" at bounding box center [132, 21] width 37 height 13
